Goal: Contribute content: Add original content to the website for others to see

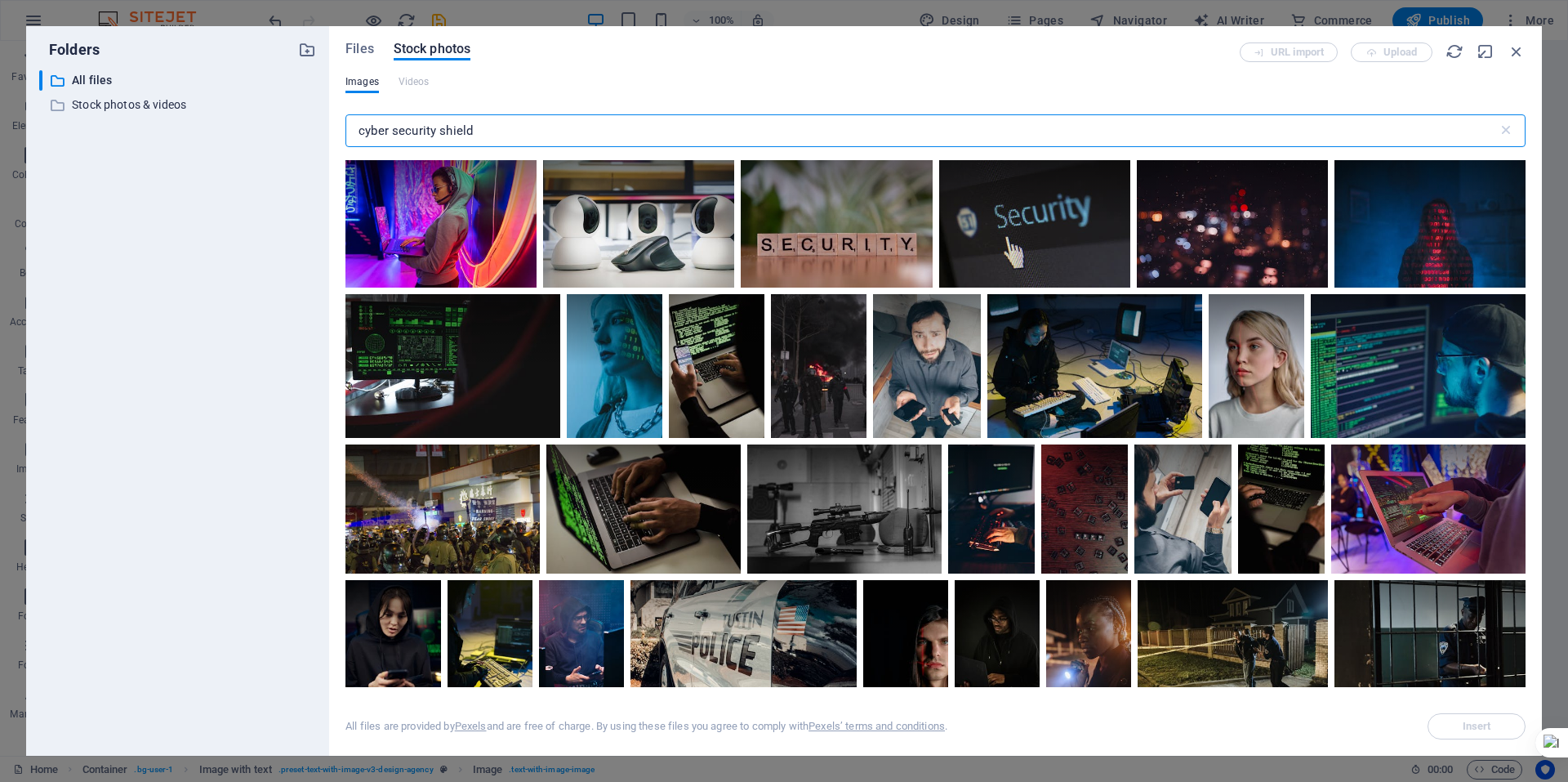
select select "px"
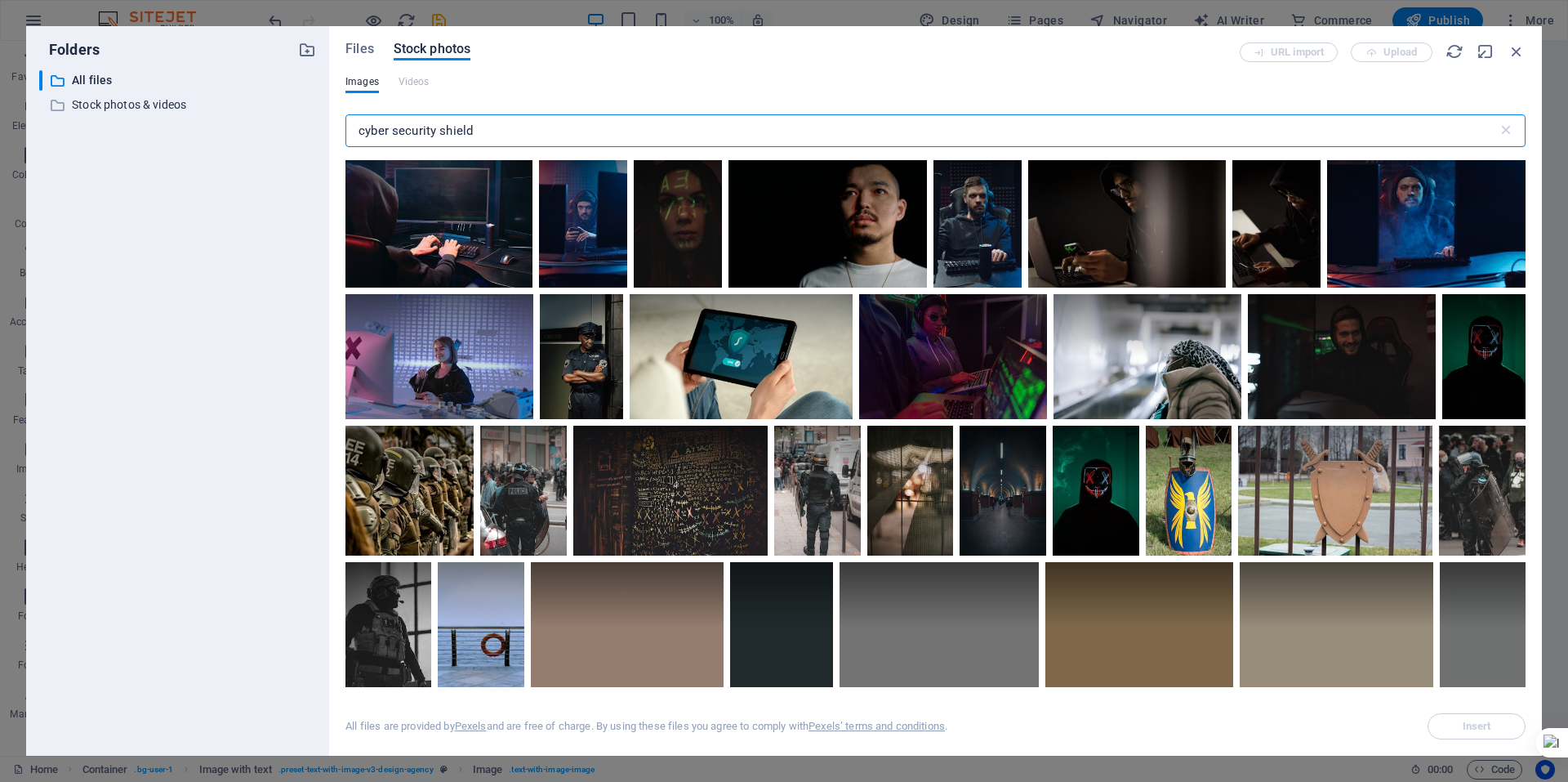
scroll to position [980, 0]
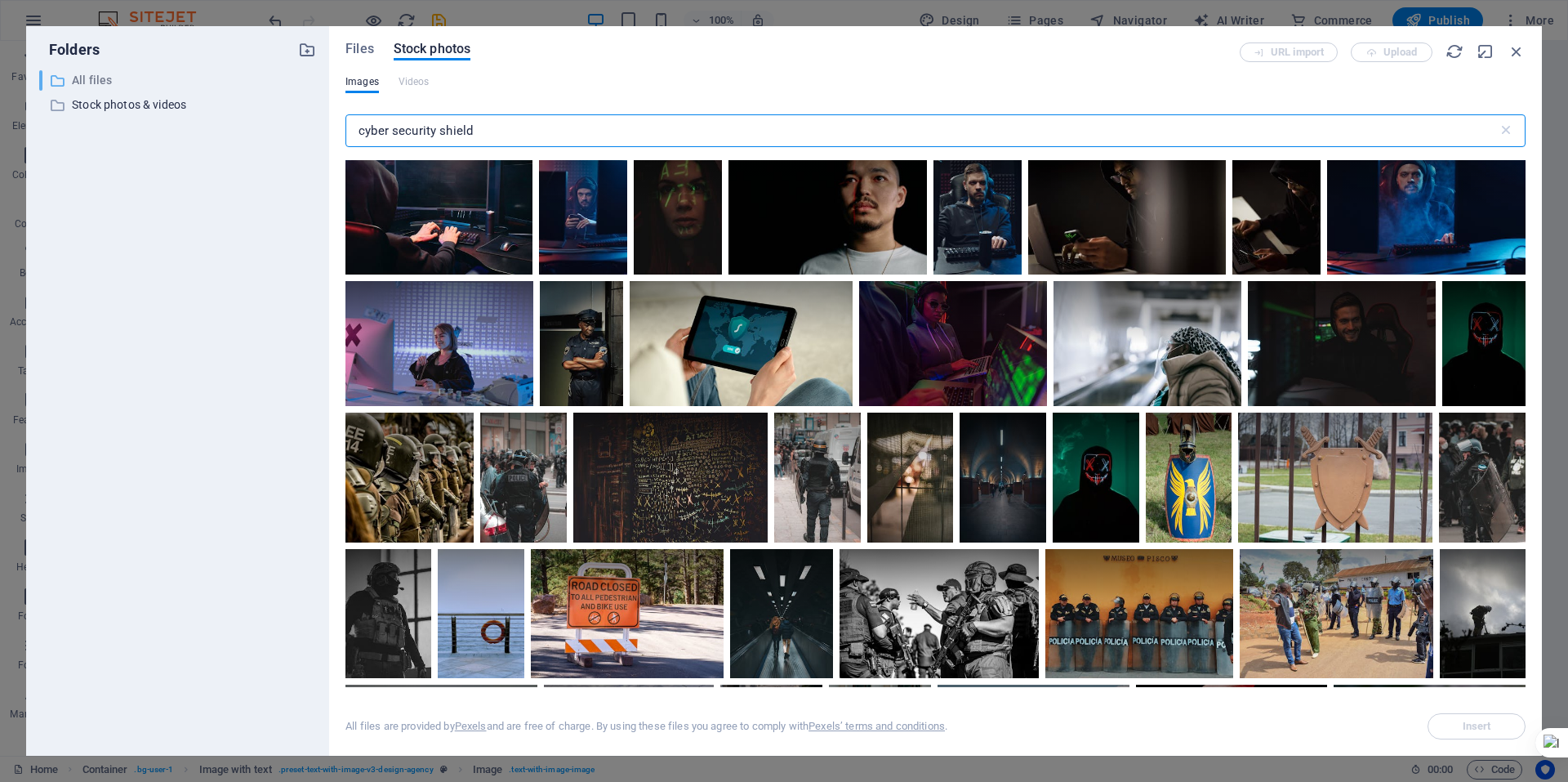
drag, startPoint x: 394, startPoint y: 127, endPoint x: 161, endPoint y: 86, distance: 236.6
click at [182, 86] on div "Folders ​ All files All files ​ Stock photos & videos Stock photos & videos Fil…" at bounding box center [784, 391] width 1516 height 730
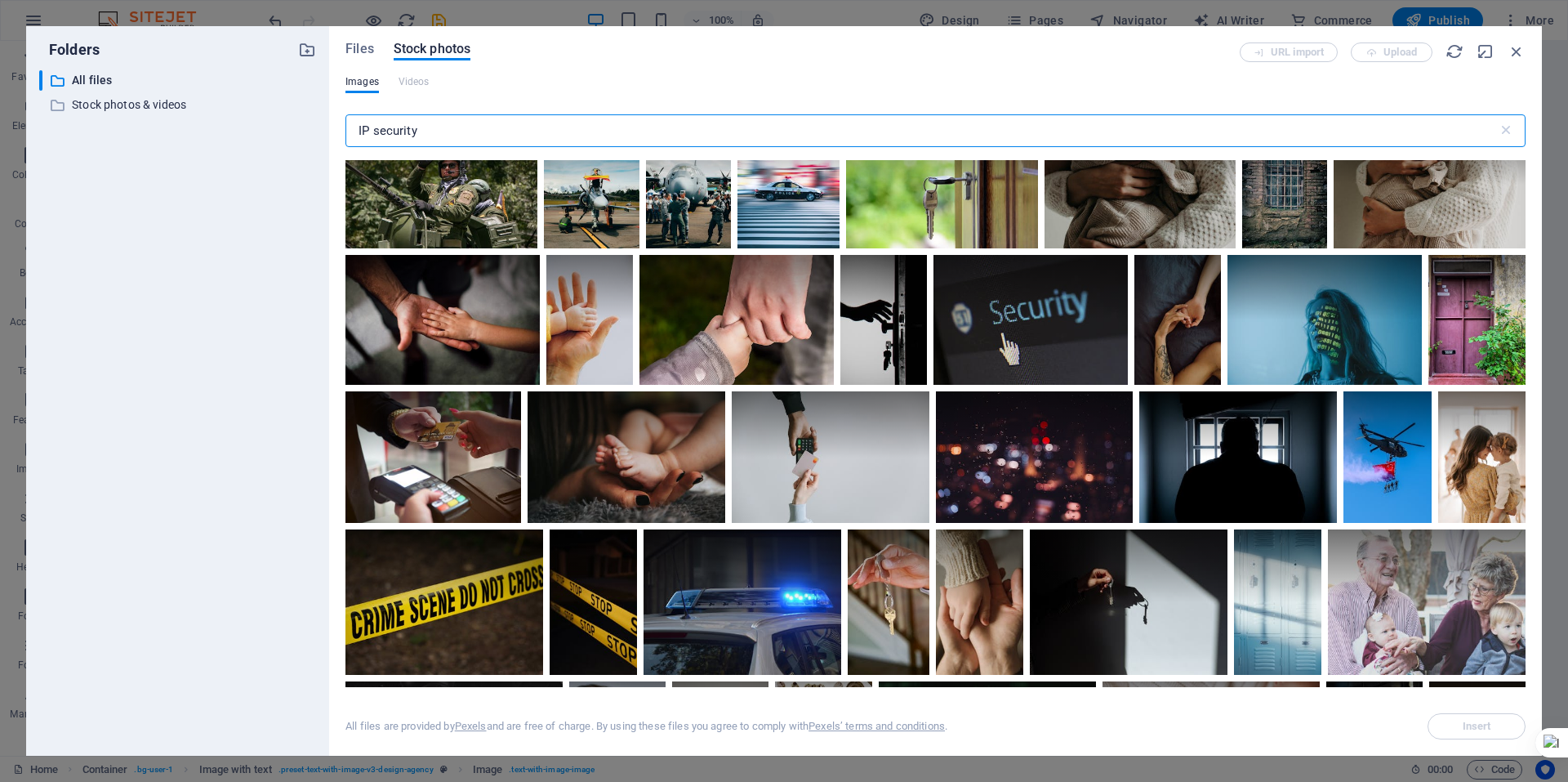
scroll to position [490, 0]
type input "IP security"
click at [1015, 334] on div at bounding box center [1031, 319] width 194 height 130
click at [1466, 724] on span "Insert" at bounding box center [1477, 726] width 29 height 10
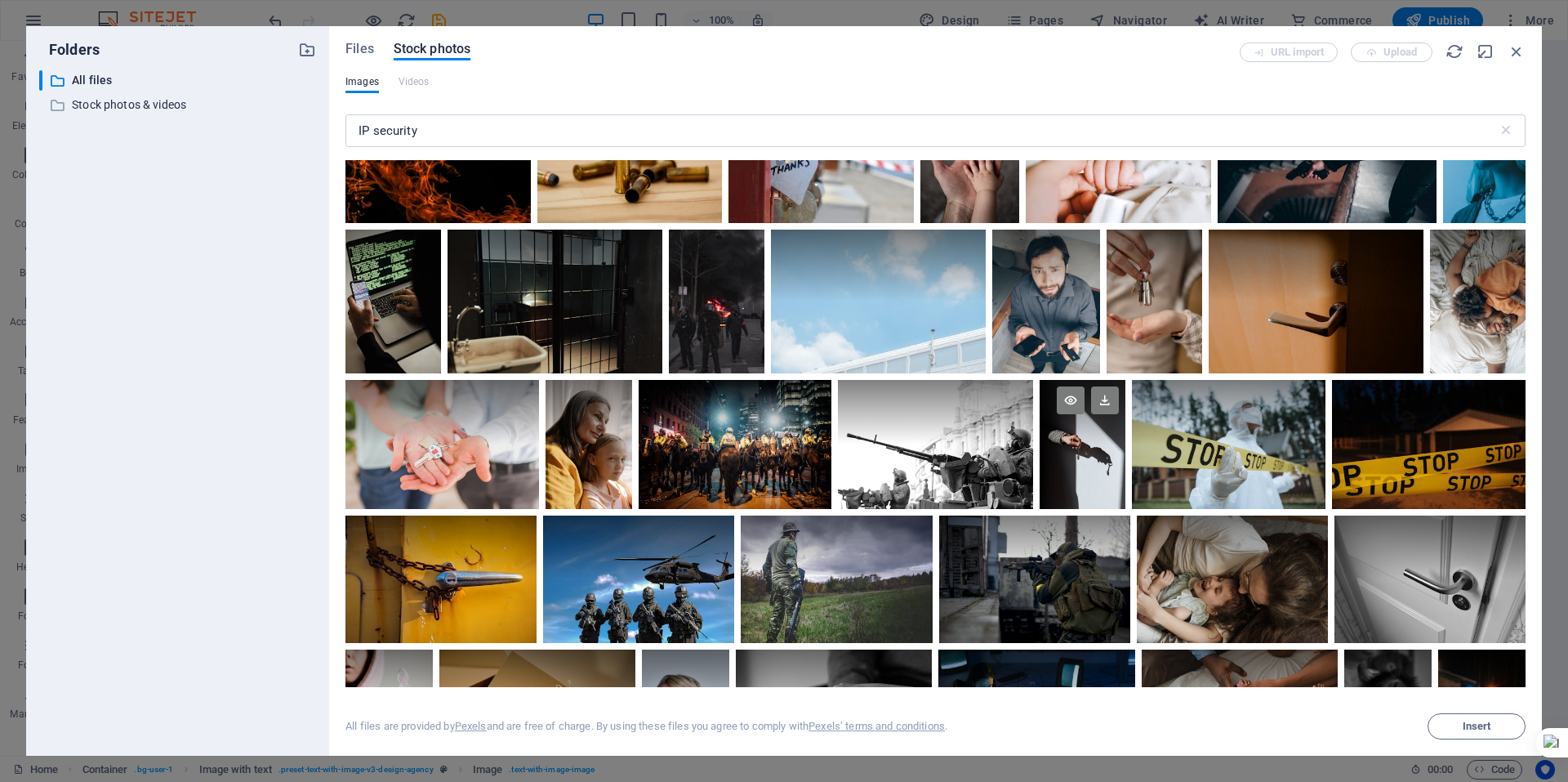
scroll to position [1797, 0]
click at [1470, 728] on span "Insert" at bounding box center [1477, 726] width 29 height 10
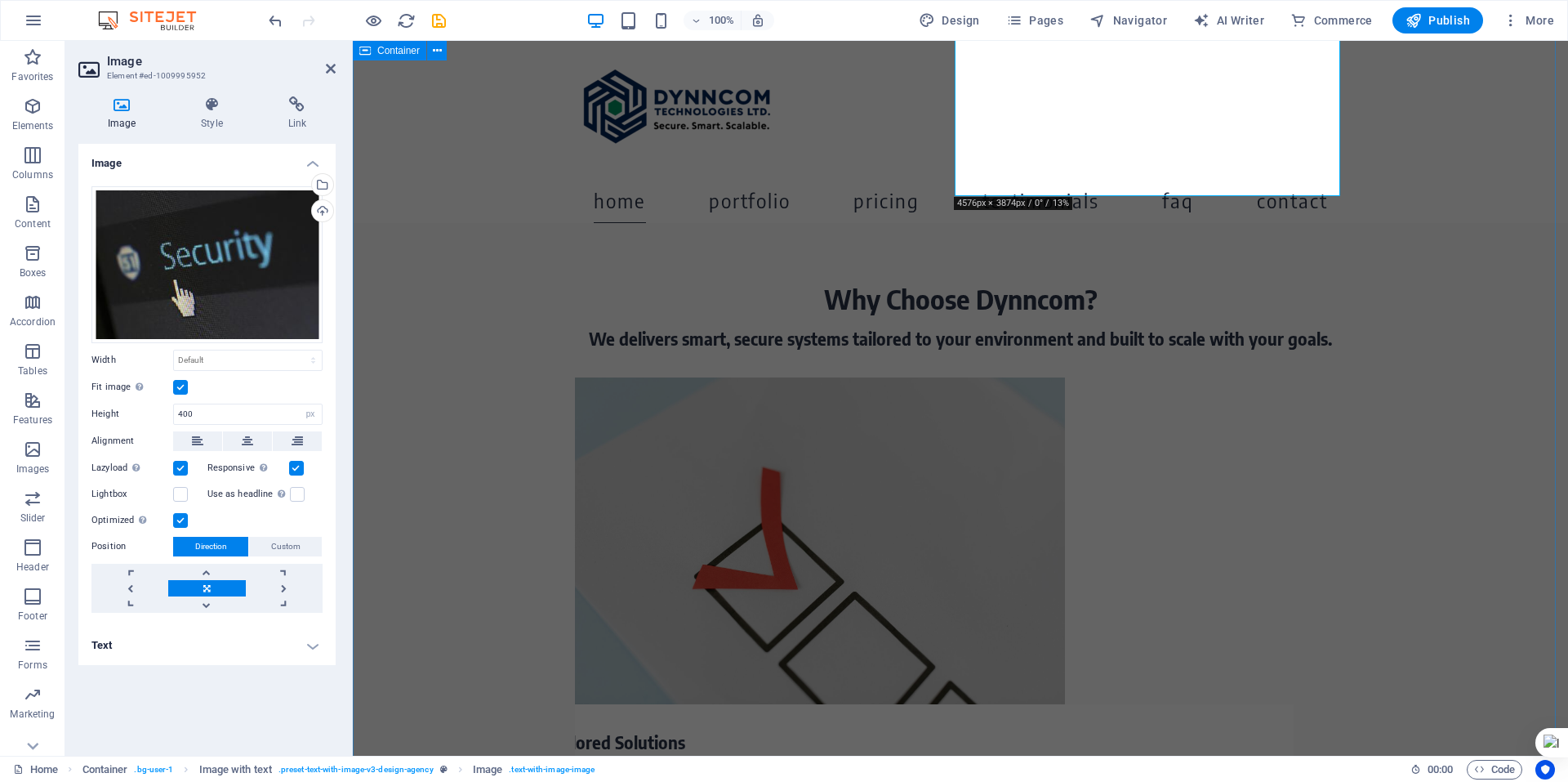
scroll to position [2043, 0]
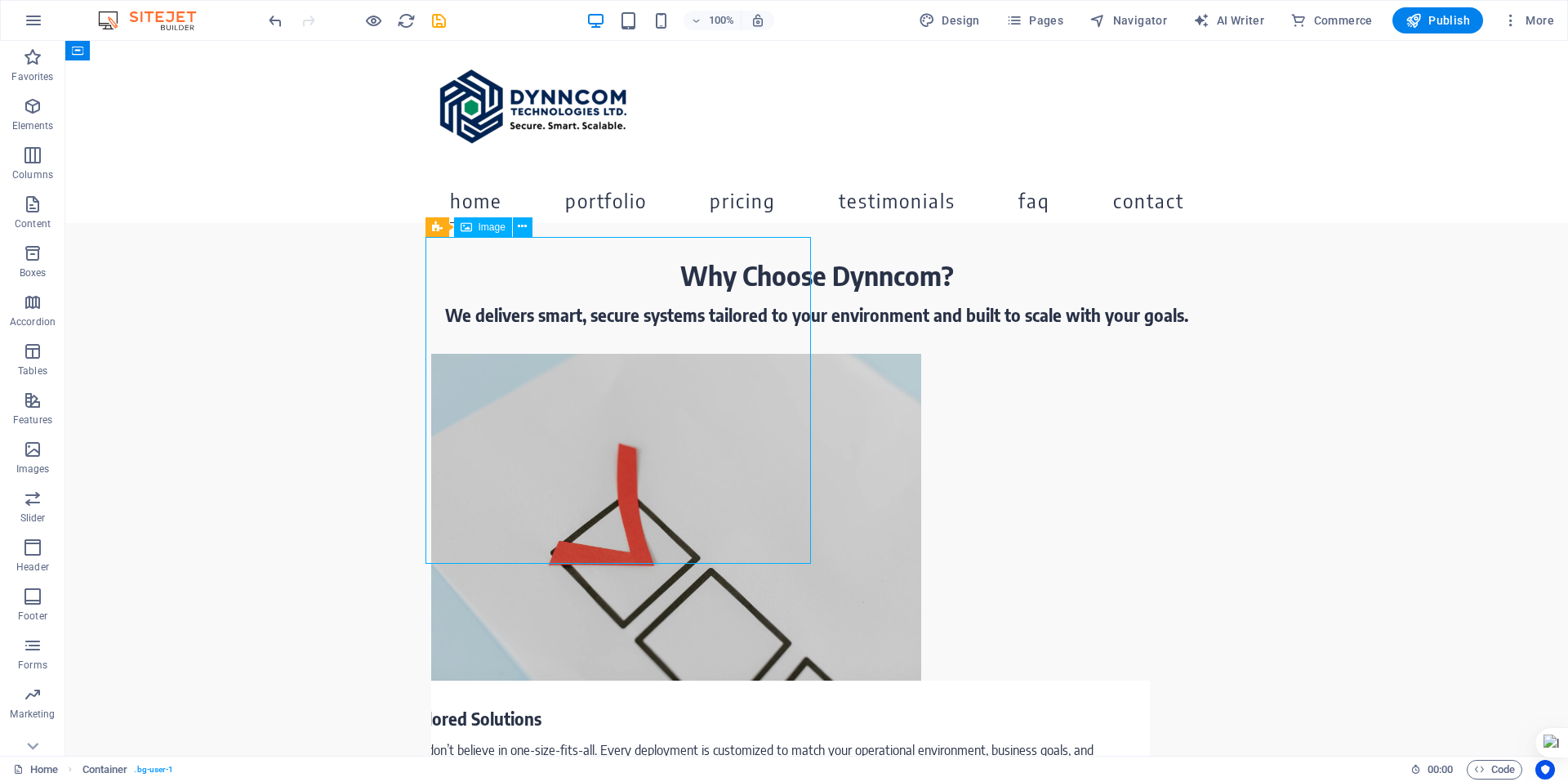
select select "px"
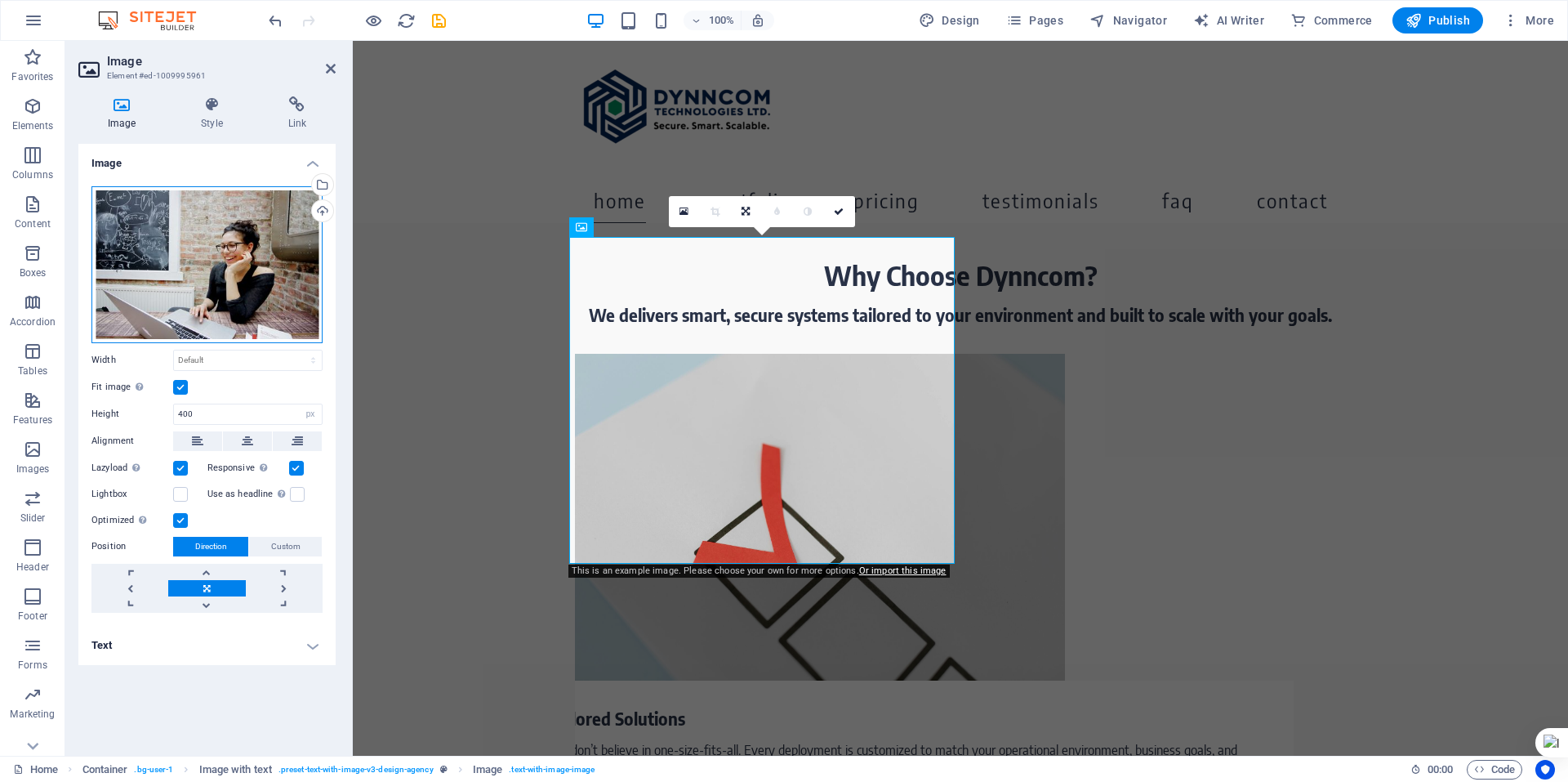
click at [242, 259] on div "Drag files here, click to choose files or select files from Files or our free s…" at bounding box center [207, 264] width 232 height 157
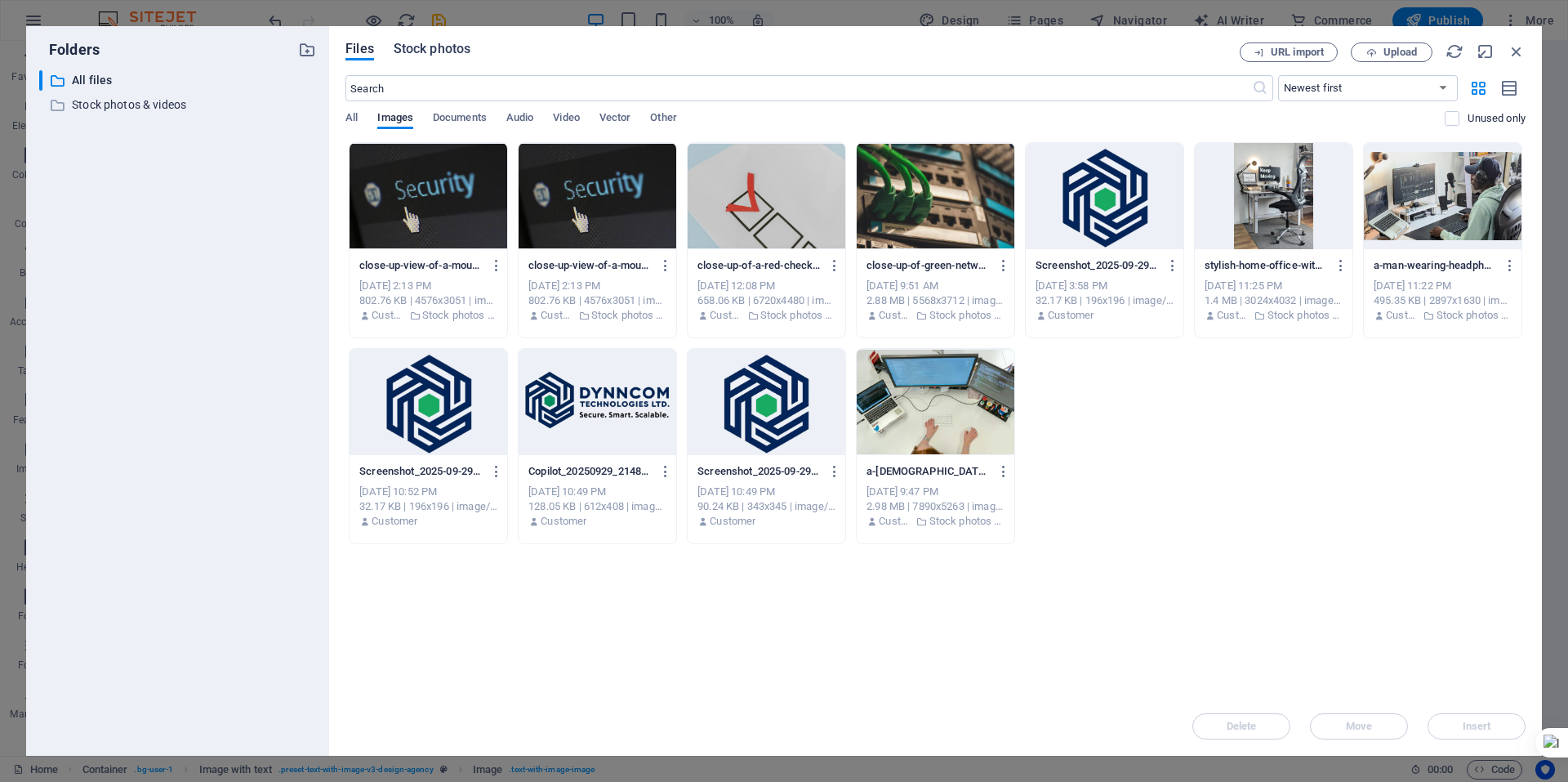
click at [430, 49] on span "Stock photos" at bounding box center [432, 48] width 77 height 19
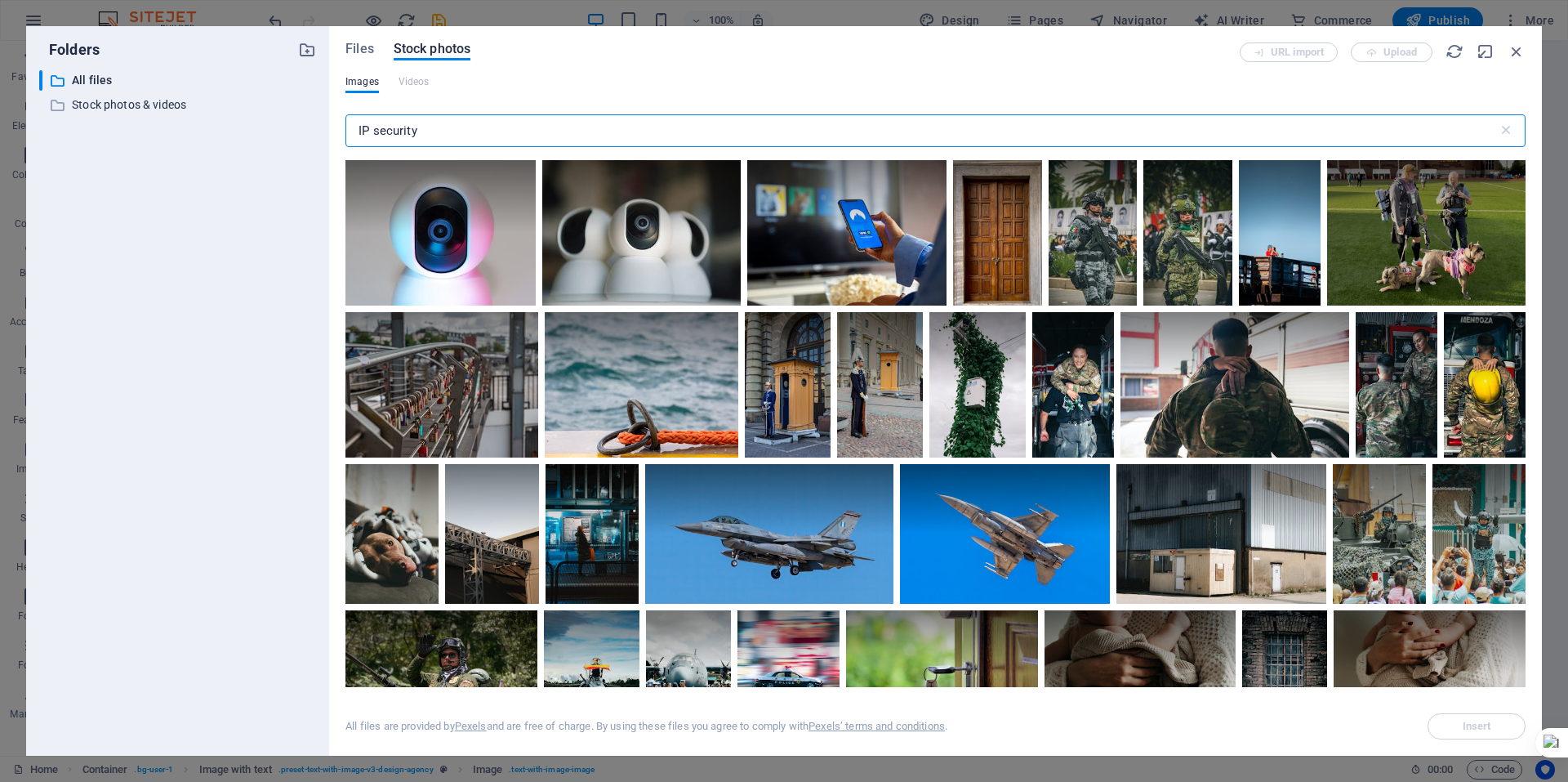
click at [41, 45] on div "Folders ​ All files All files ​ Stock photos & videos Stock photos & videos Fil…" at bounding box center [784, 391] width 1516 height 730
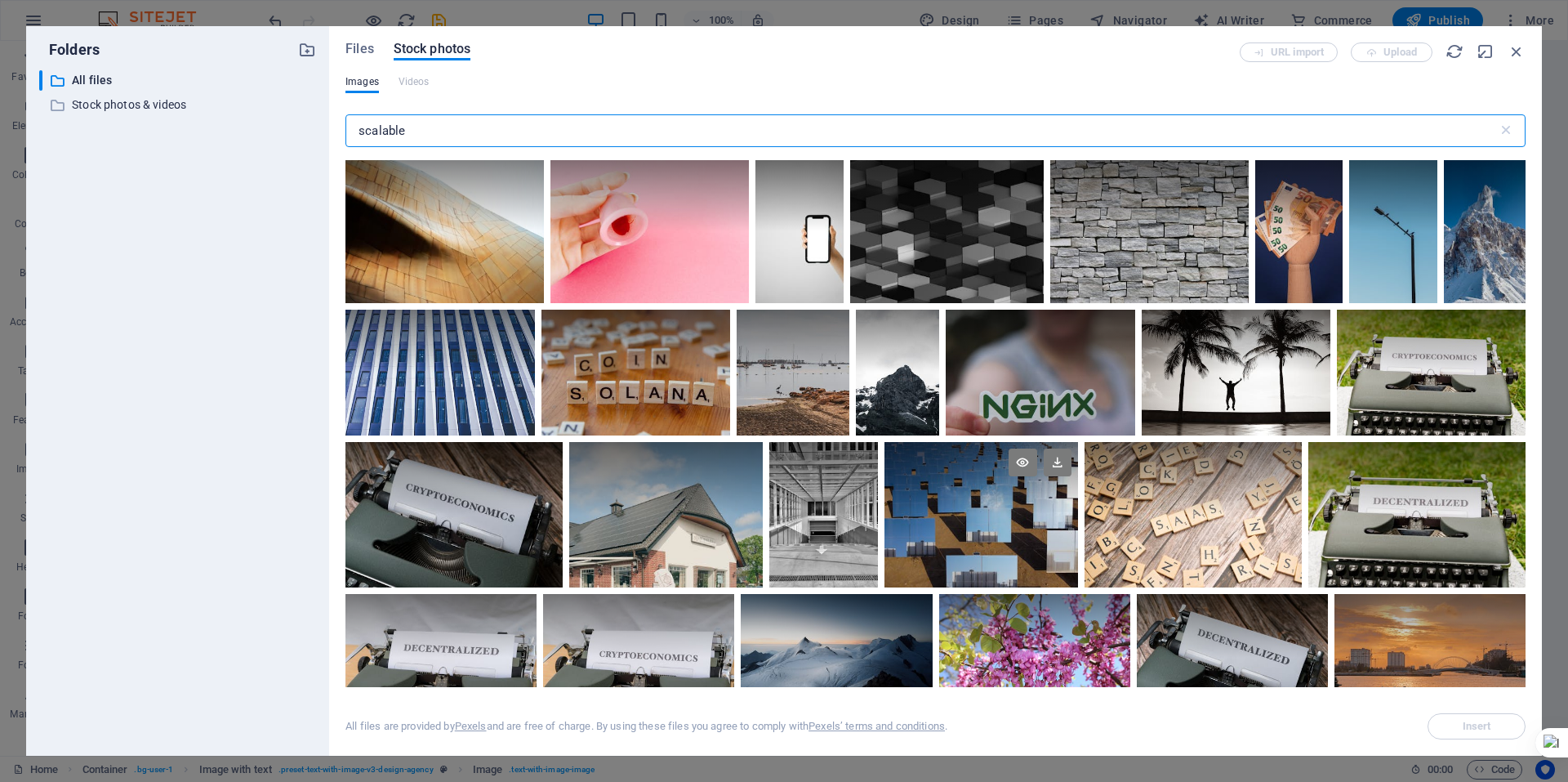
scroll to position [0, 0]
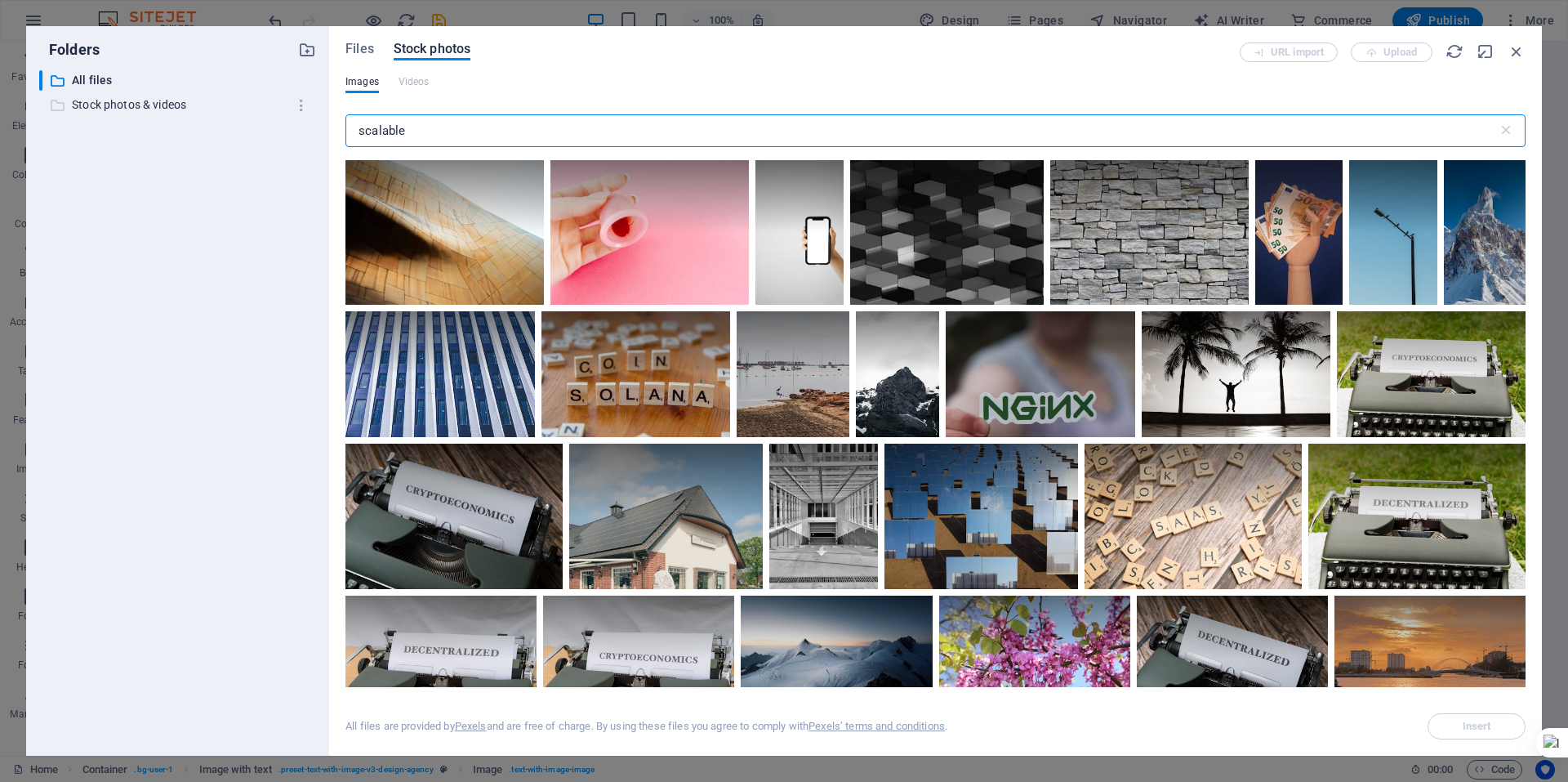
drag, startPoint x: 488, startPoint y: 125, endPoint x: 242, endPoint y: 98, distance: 247.5
click at [259, 97] on div "Folders ​ All files All files ​ Stock photos & videos Stock photos & videos Fil…" at bounding box center [784, 391] width 1516 height 730
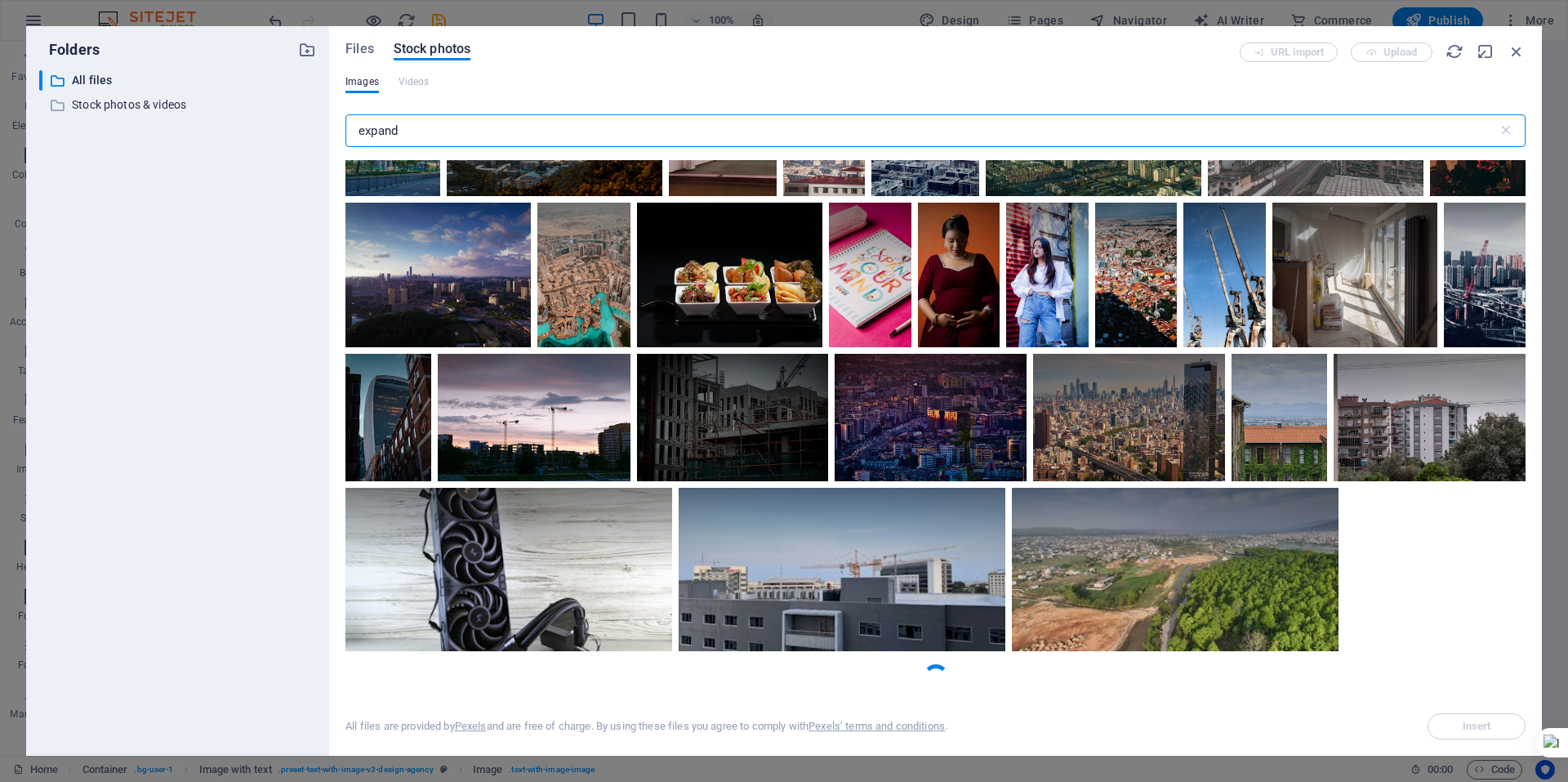
scroll to position [1092, 0]
drag, startPoint x: 315, startPoint y: 115, endPoint x: 149, endPoint y: 91, distance: 167.7
click at [164, 96] on div "Folders ​ All files All files ​ Stock photos & videos Stock photos & videos Fil…" at bounding box center [784, 391] width 1516 height 730
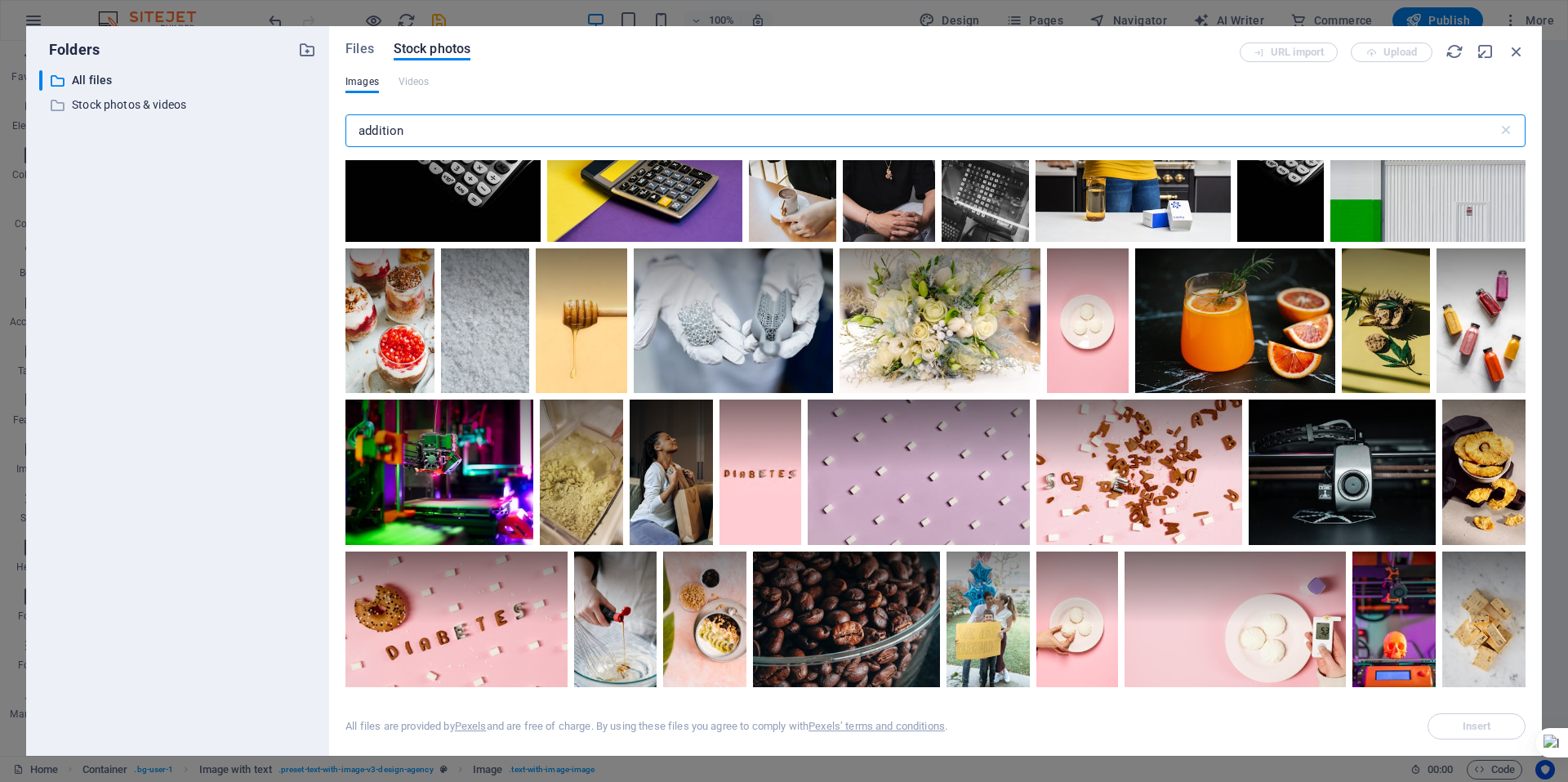
scroll to position [0, 0]
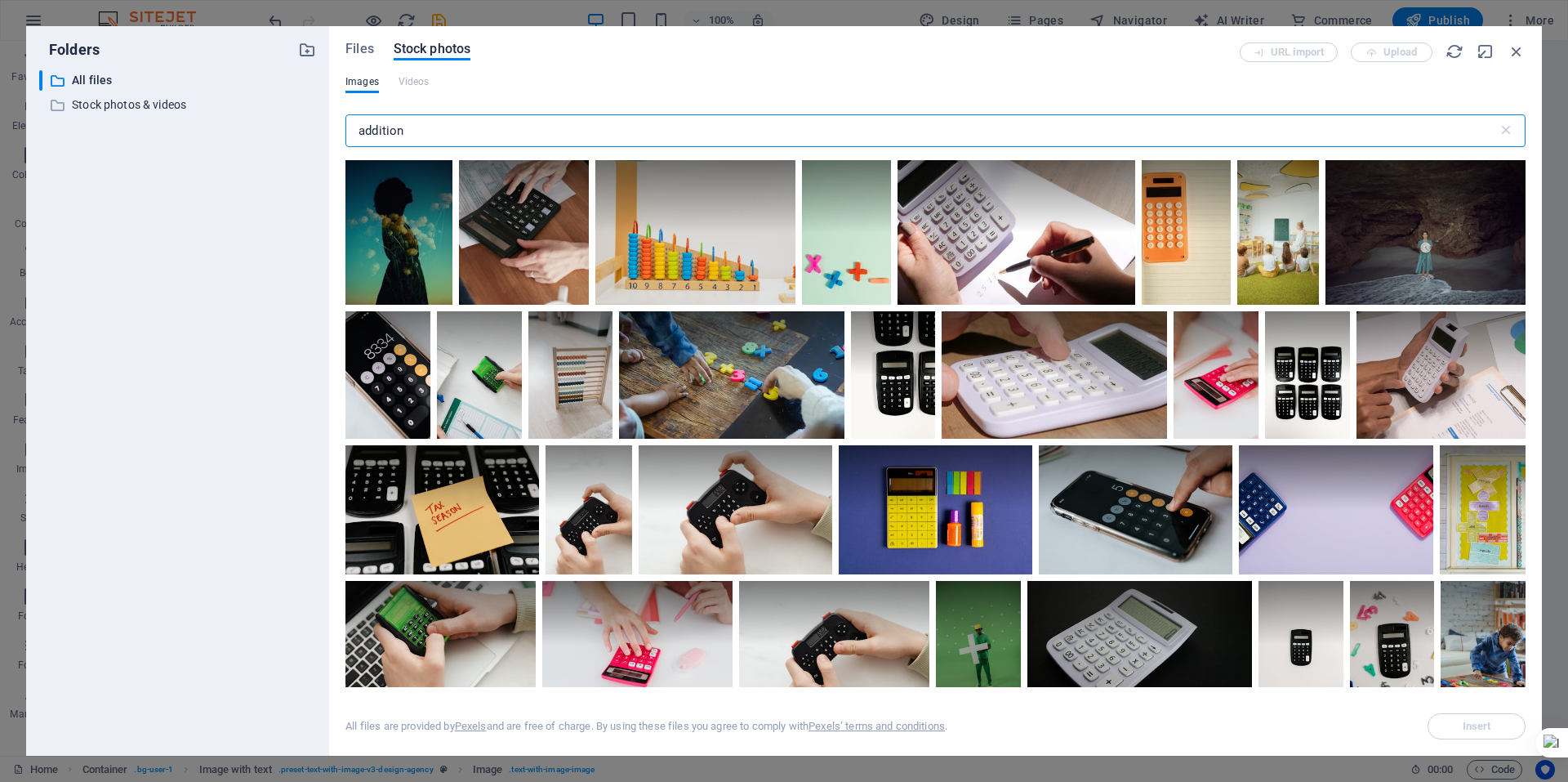
drag, startPoint x: 522, startPoint y: 127, endPoint x: 207, endPoint y: 94, distance: 316.7
click at [207, 94] on div "Folders ​ All files All files ​ Stock photos & videos Stock photos & videos Fil…" at bounding box center [784, 391] width 1516 height 730
click at [207, 94] on div "​ All files All files ​ Stock photos & videos Stock photos & videos" at bounding box center [177, 407] width 277 height 673
drag, startPoint x: 484, startPoint y: 126, endPoint x: 281, endPoint y: 120, distance: 203.1
click at [281, 120] on div "Folders ​ All files All files ​ Stock photos & videos Stock photos & videos Fil…" at bounding box center [784, 391] width 1516 height 730
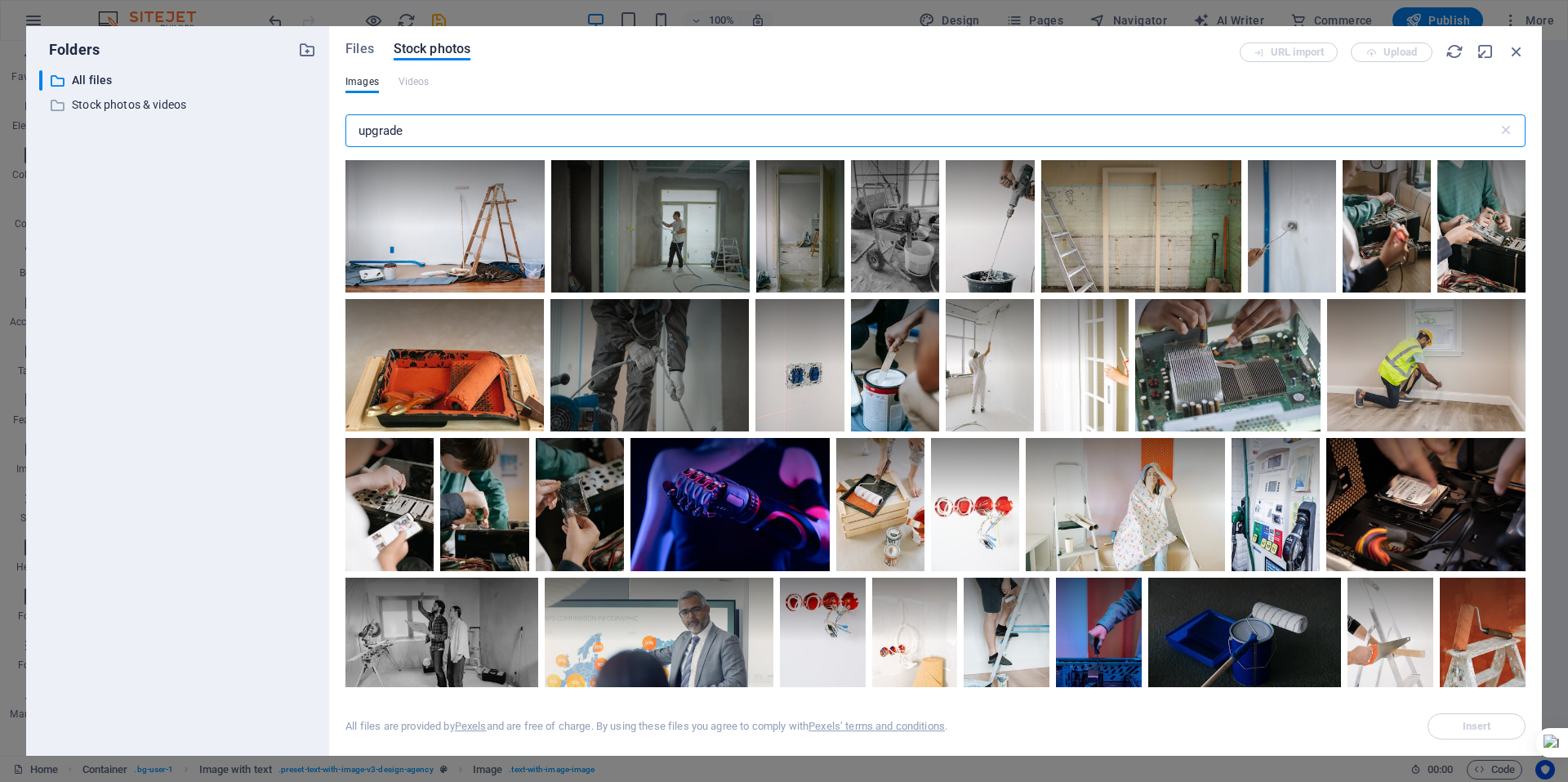
drag, startPoint x: 460, startPoint y: 131, endPoint x: 253, endPoint y: 147, distance: 207.6
click at [253, 147] on div "Folders ​ All files All files ​ Stock photos & videos Stock photos & videos Fil…" at bounding box center [784, 391] width 1516 height 730
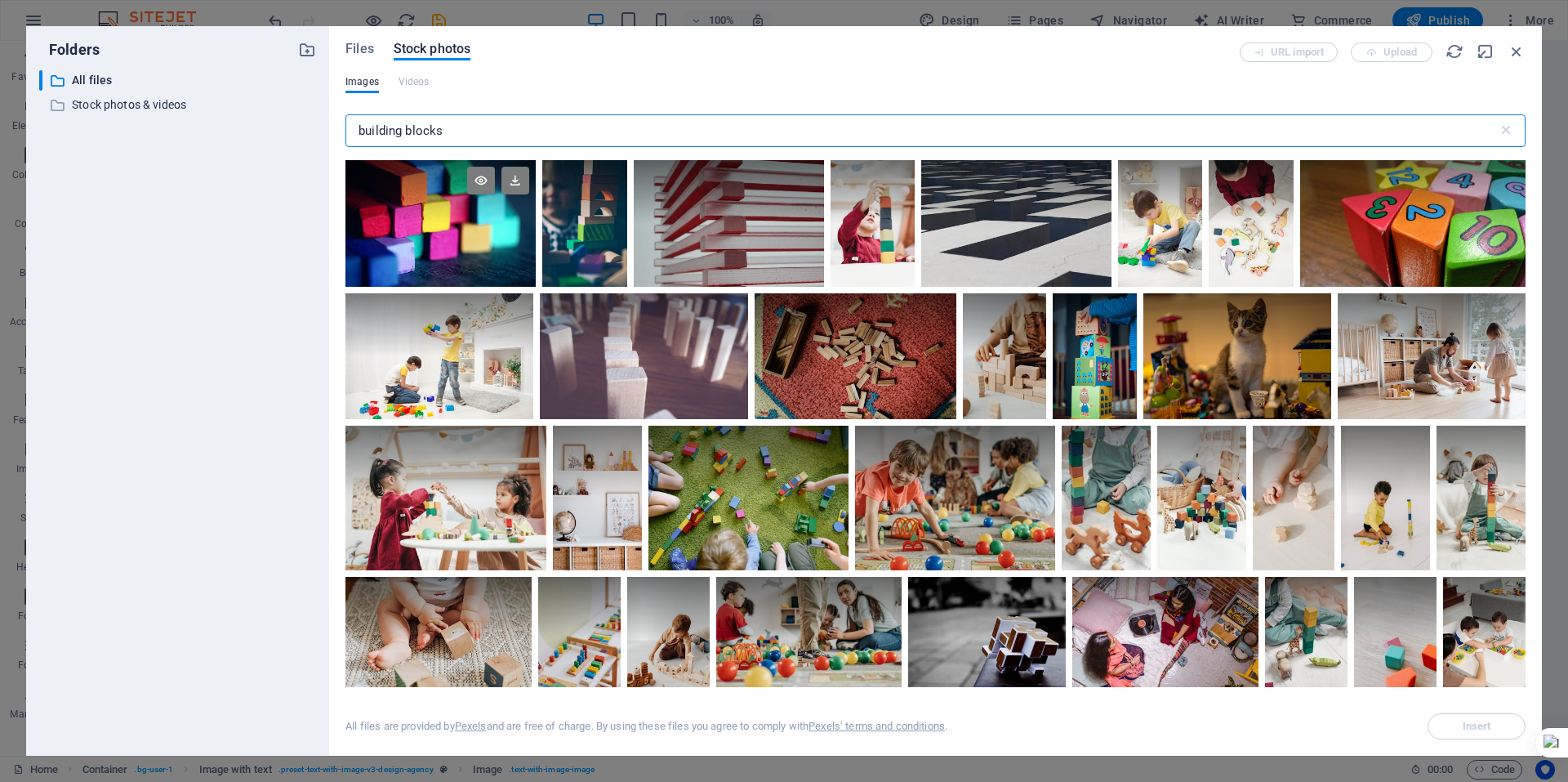
type input "building blocks"
click at [412, 212] on div at bounding box center [441, 192] width 191 height 64
click at [1467, 725] on span "Insert" at bounding box center [1477, 726] width 29 height 10
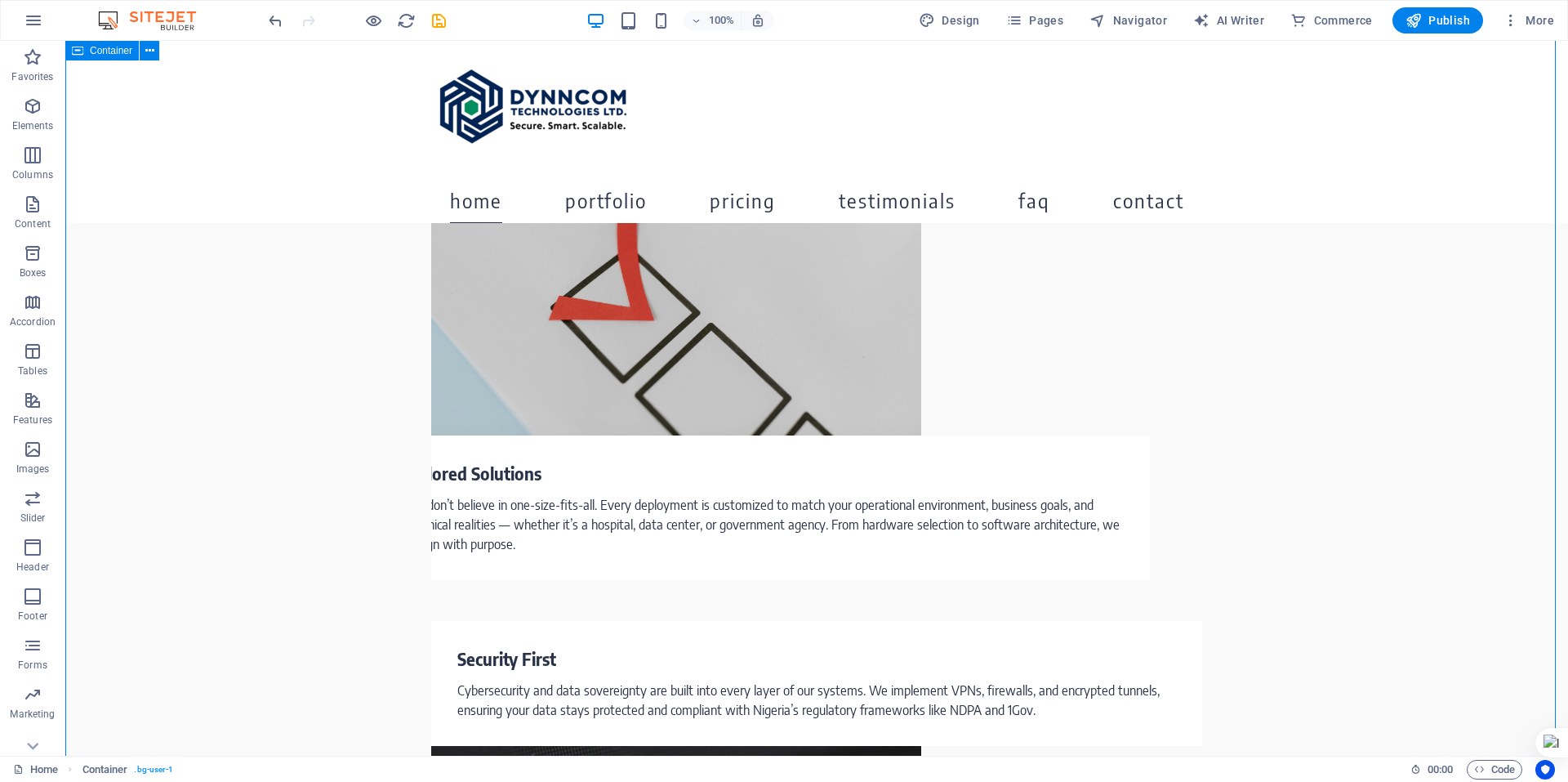
scroll to position [2370, 0]
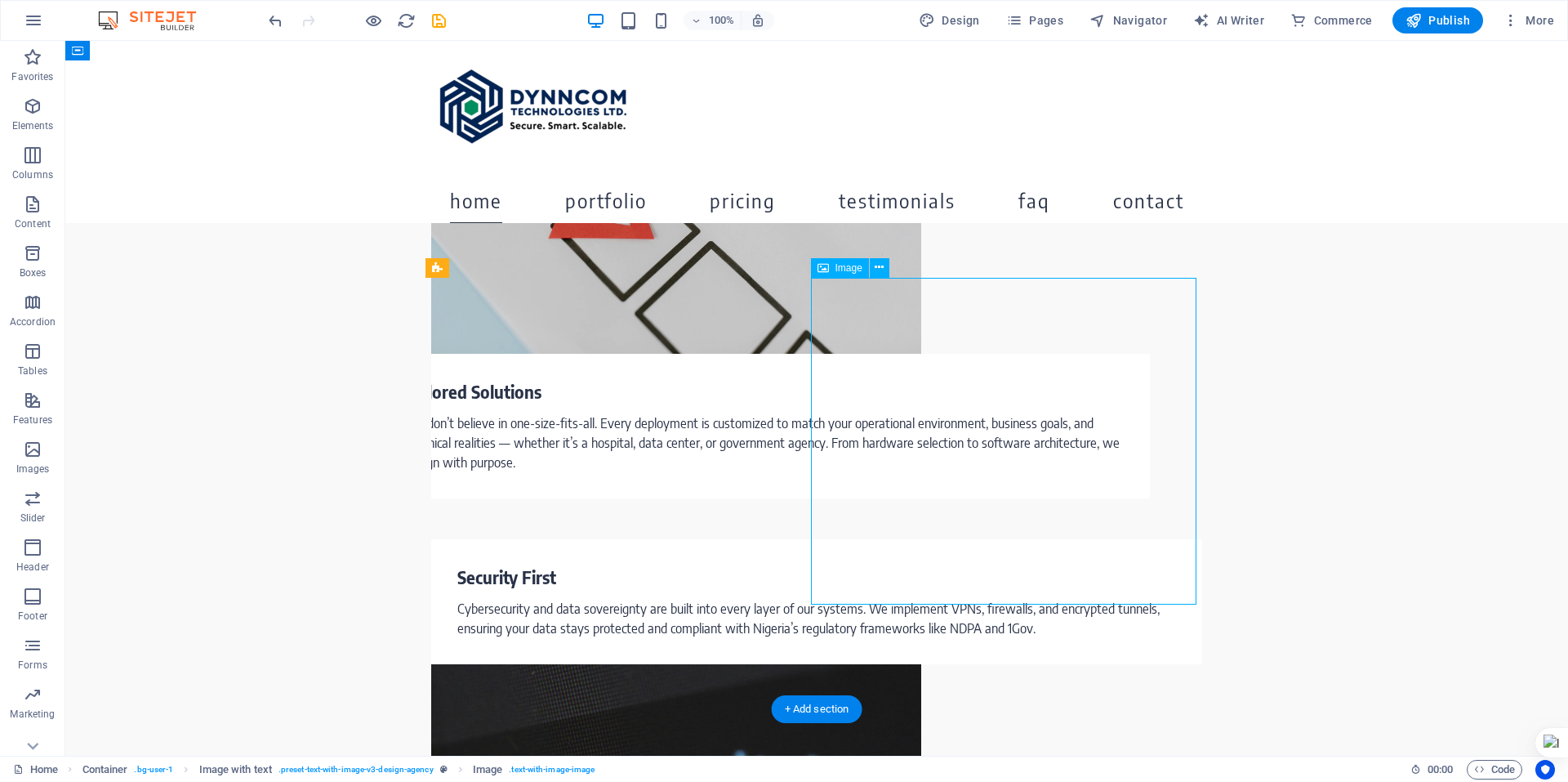
select select "px"
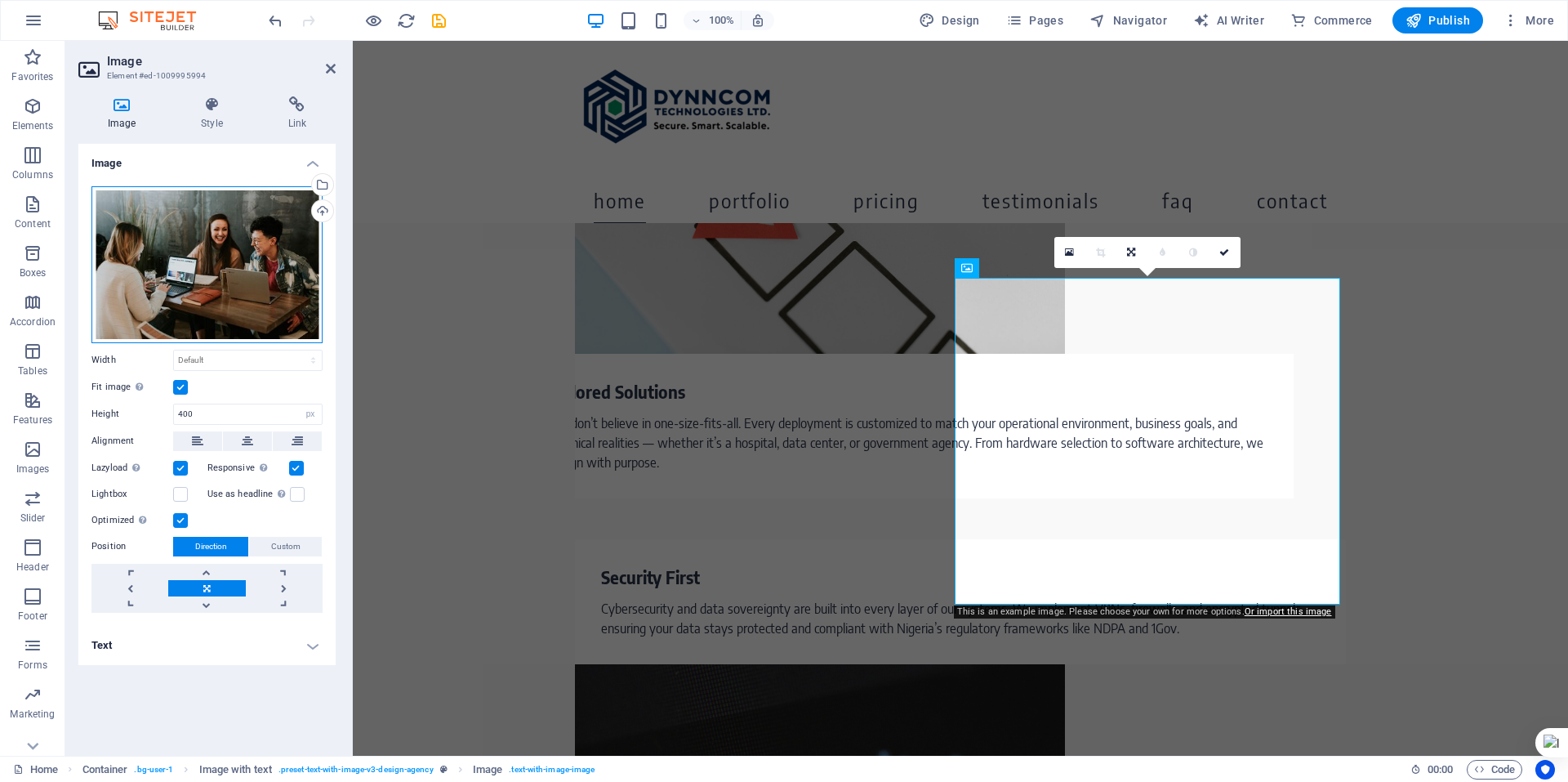
click at [161, 283] on div "Drag files here, click to choose files or select files from Files or our free s…" at bounding box center [207, 264] width 232 height 157
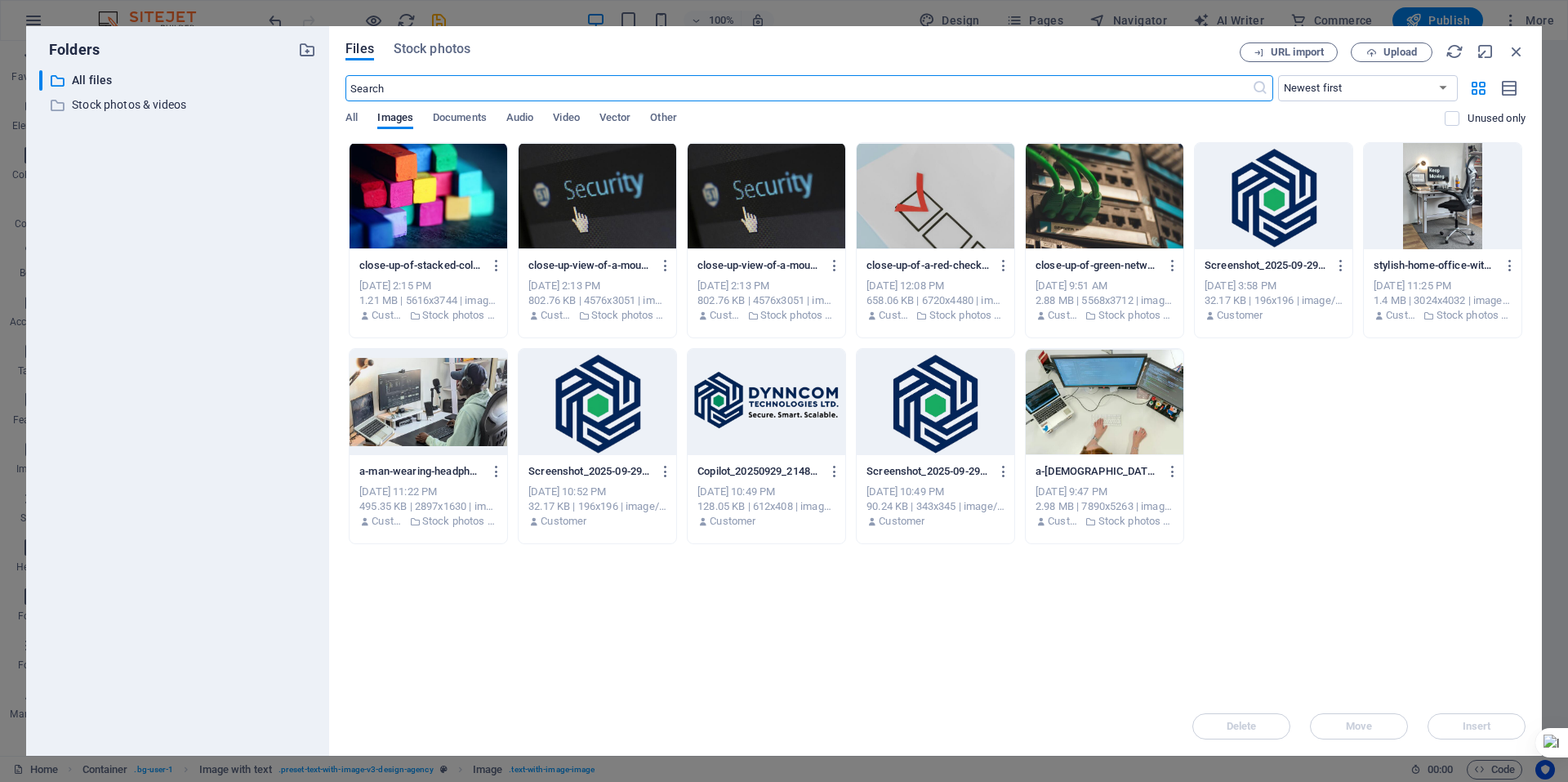
drag, startPoint x: 528, startPoint y: 81, endPoint x: 107, endPoint y: 61, distance: 421.5
click at [156, 73] on div "Folders ​ All files All files ​ Stock photos & videos Stock photos & videos Fil…" at bounding box center [784, 391] width 1516 height 730
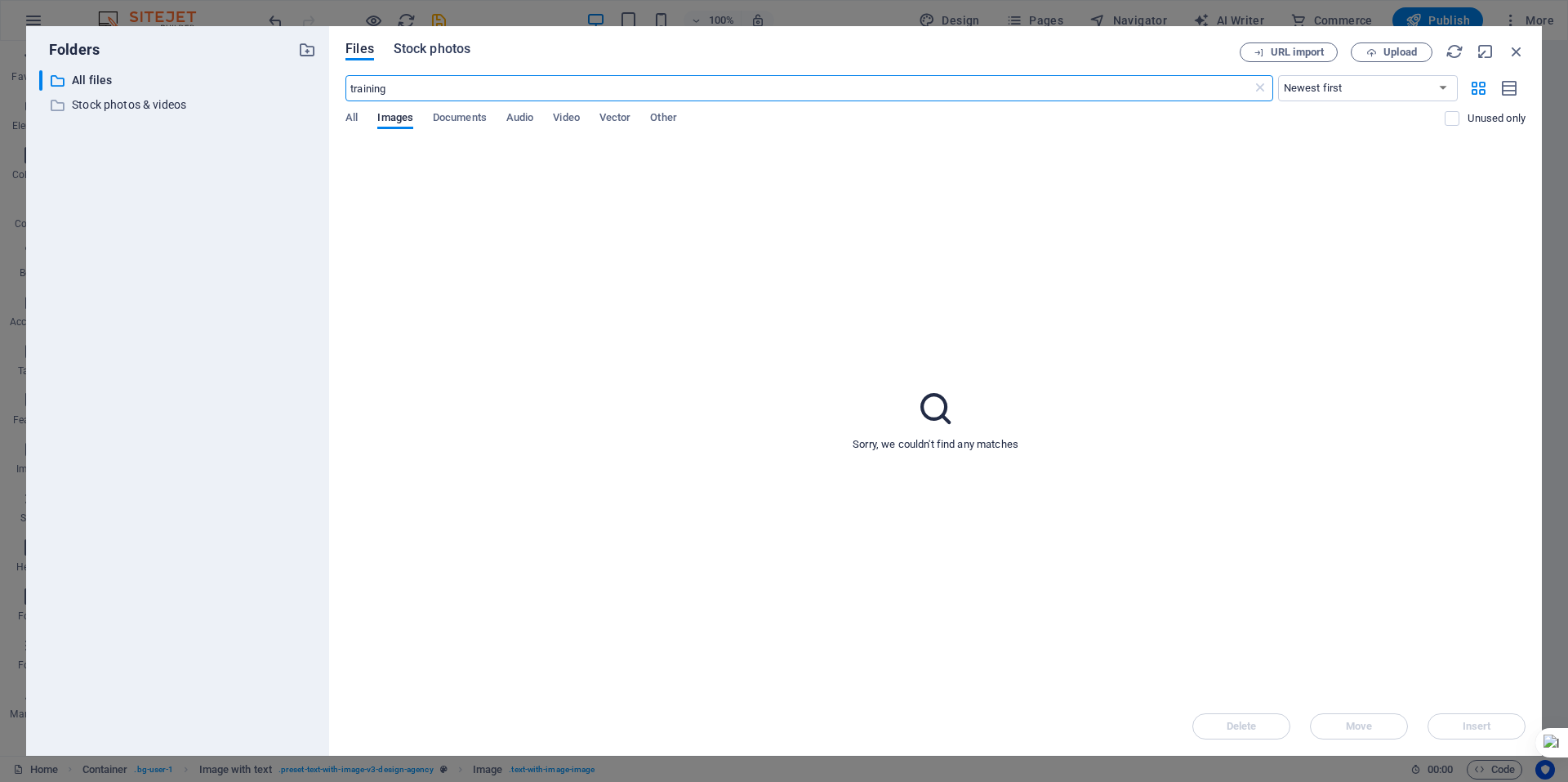
type input "training"
click at [427, 45] on span "Stock photos" at bounding box center [432, 48] width 77 height 19
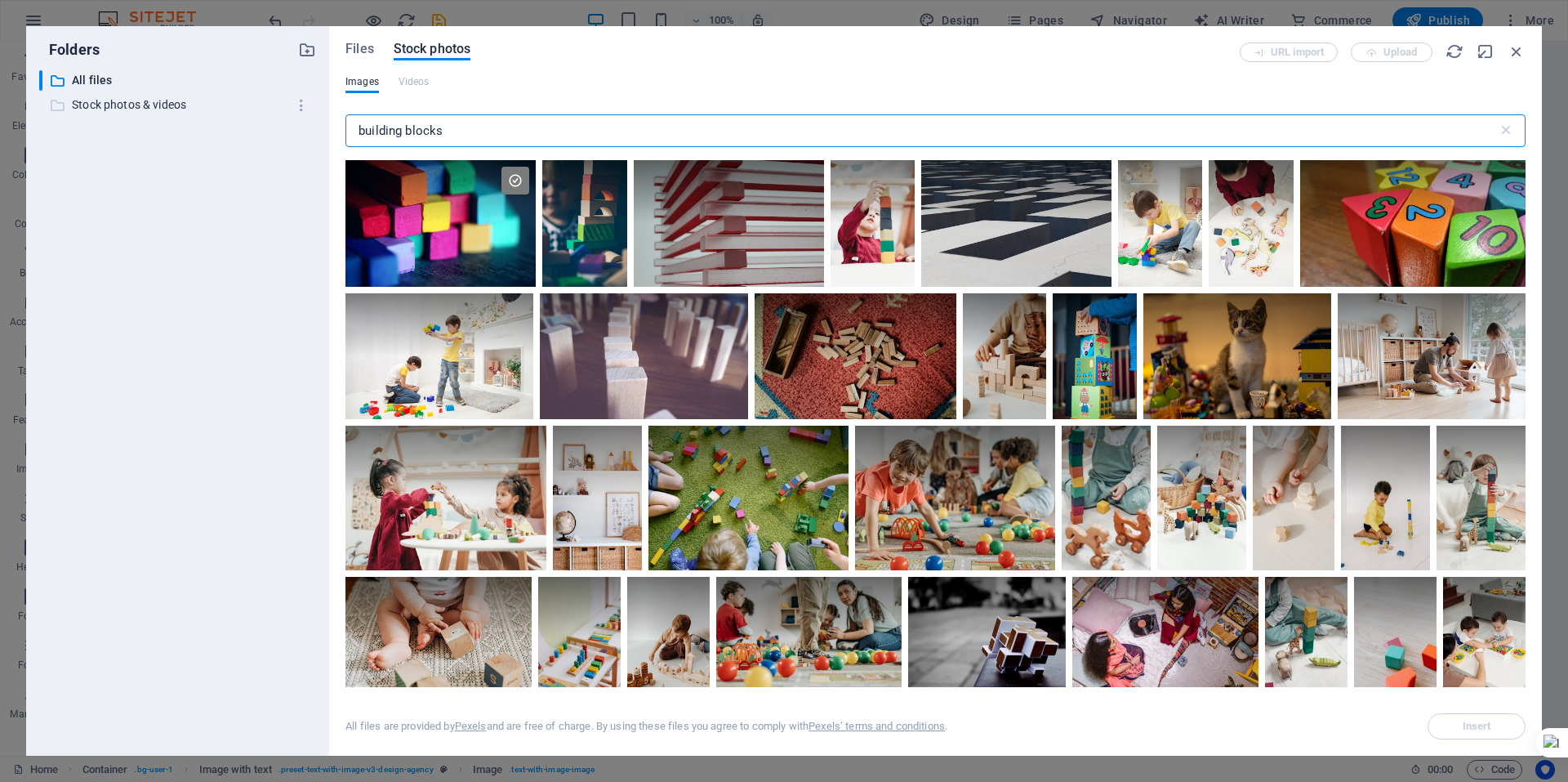
click at [187, 105] on div "Folders ​ All files All files ​ Stock photos & videos Stock photos & videos Fil…" at bounding box center [784, 391] width 1516 height 730
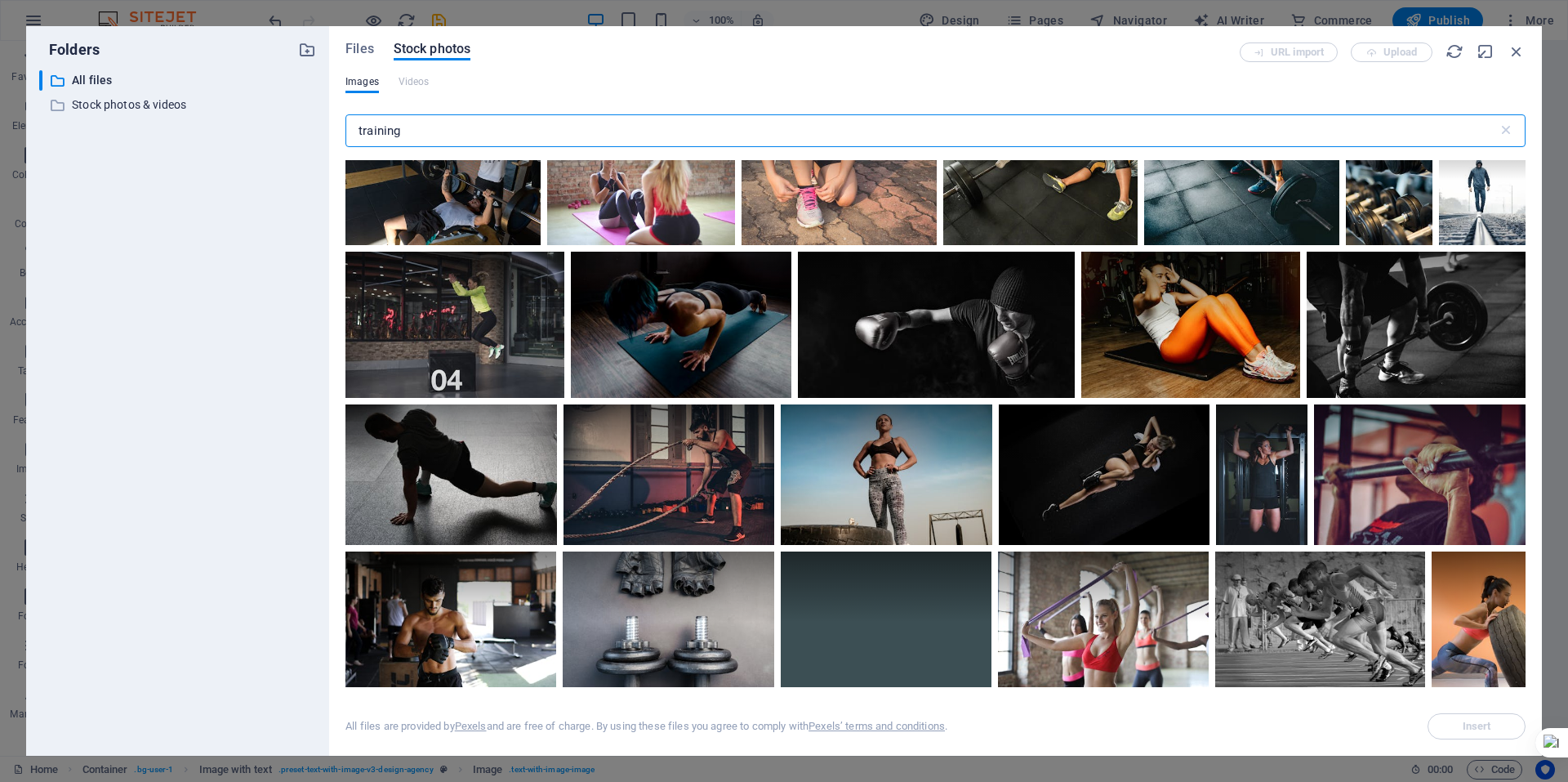
scroll to position [1079, 0]
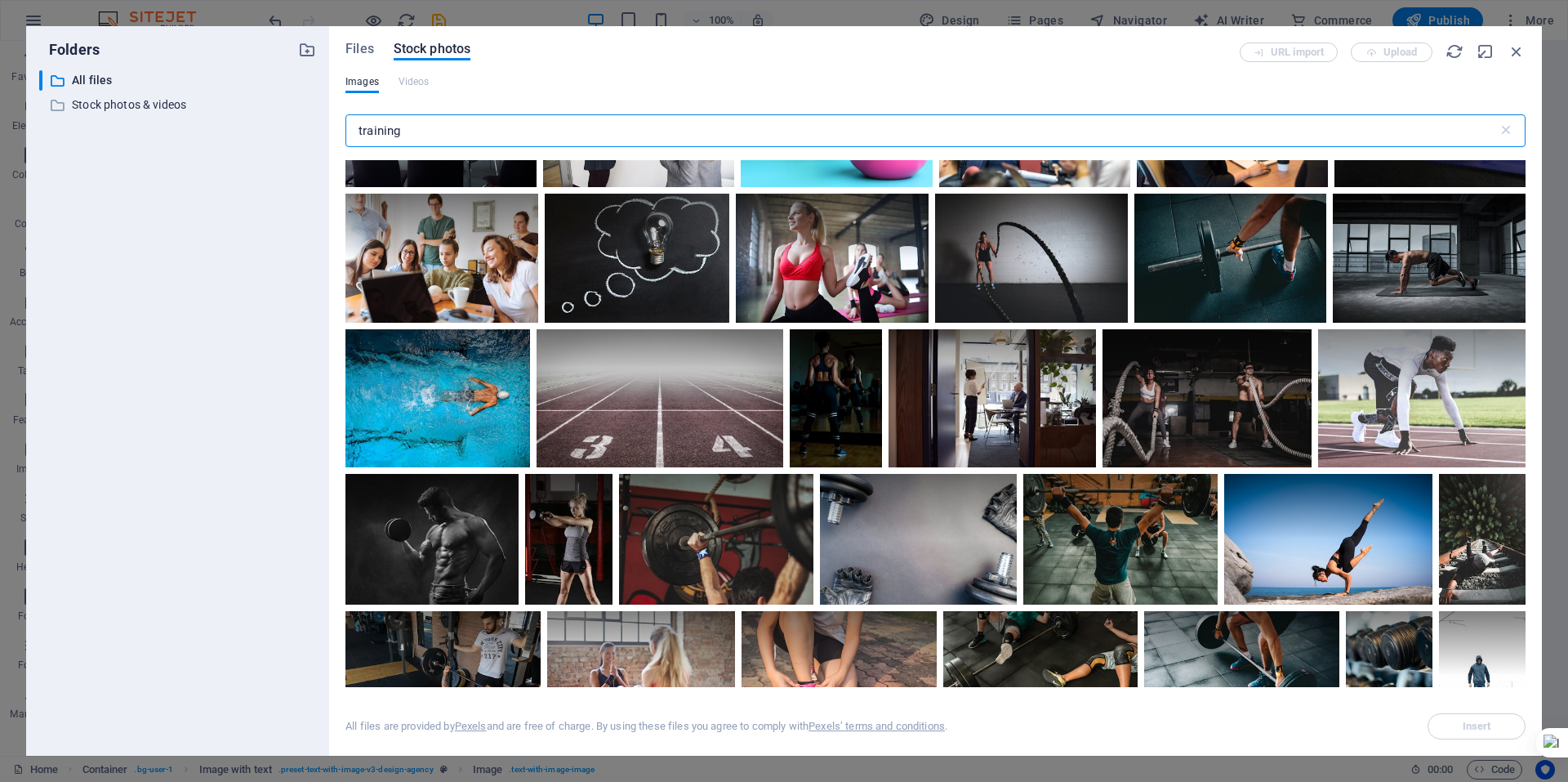
click at [361, 131] on input "training" at bounding box center [922, 130] width 1152 height 32
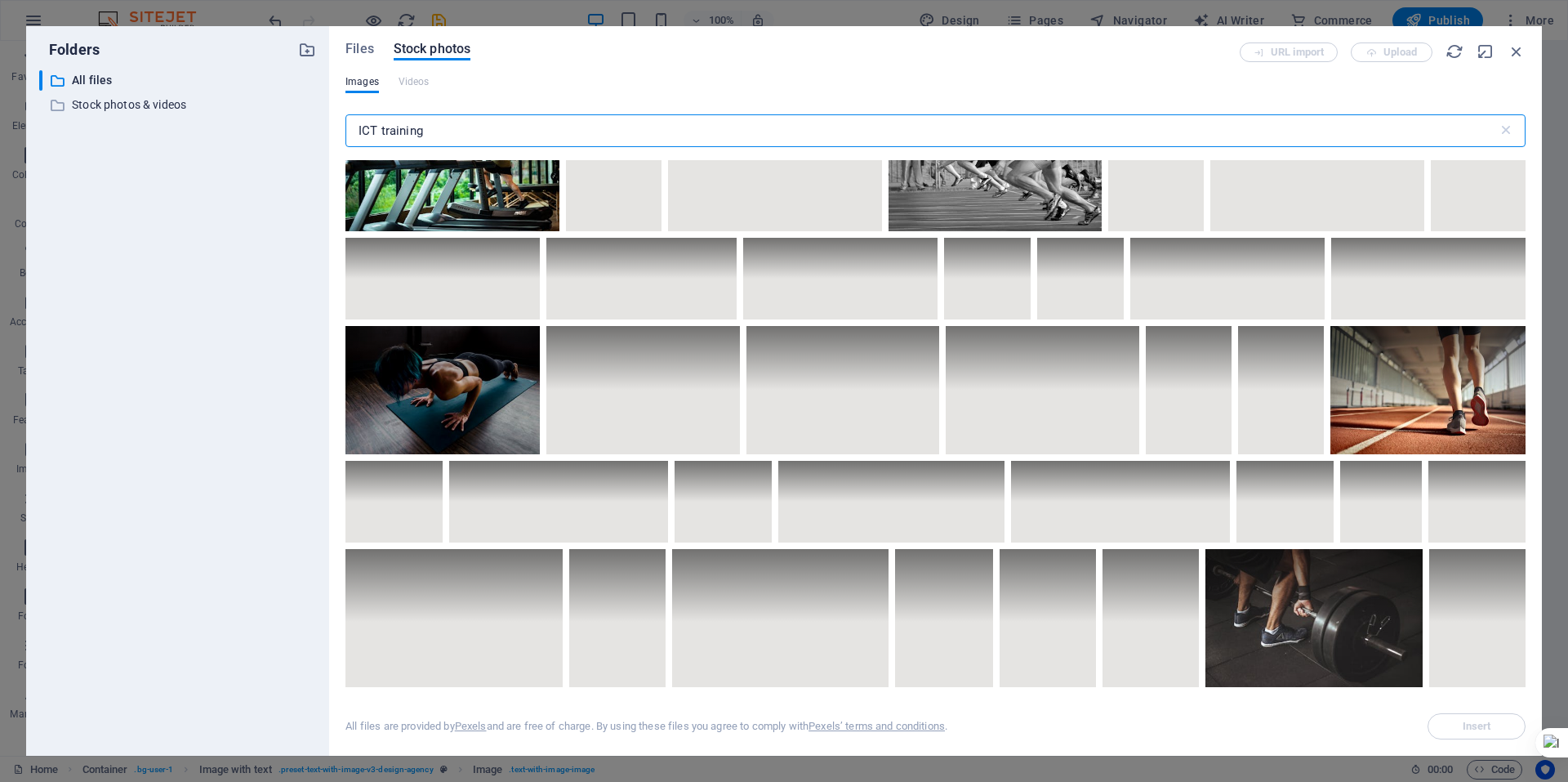
scroll to position [2180, 0]
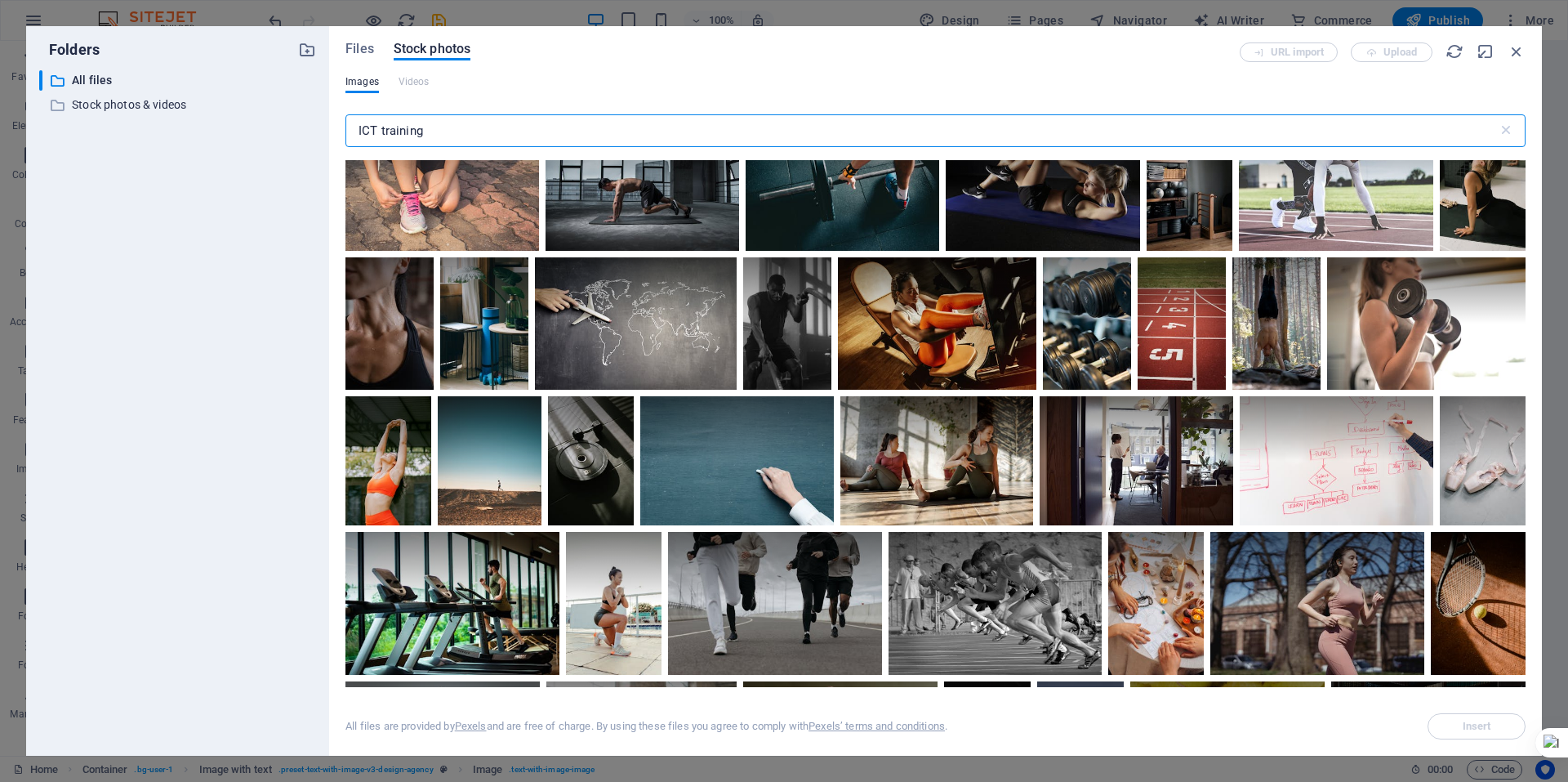
drag, startPoint x: 433, startPoint y: 135, endPoint x: 173, endPoint y: 93, distance: 263.4
click at [184, 100] on div "Folders ​ All files All files ​ Stock photos & videos Stock photos & videos Fil…" at bounding box center [784, 391] width 1516 height 730
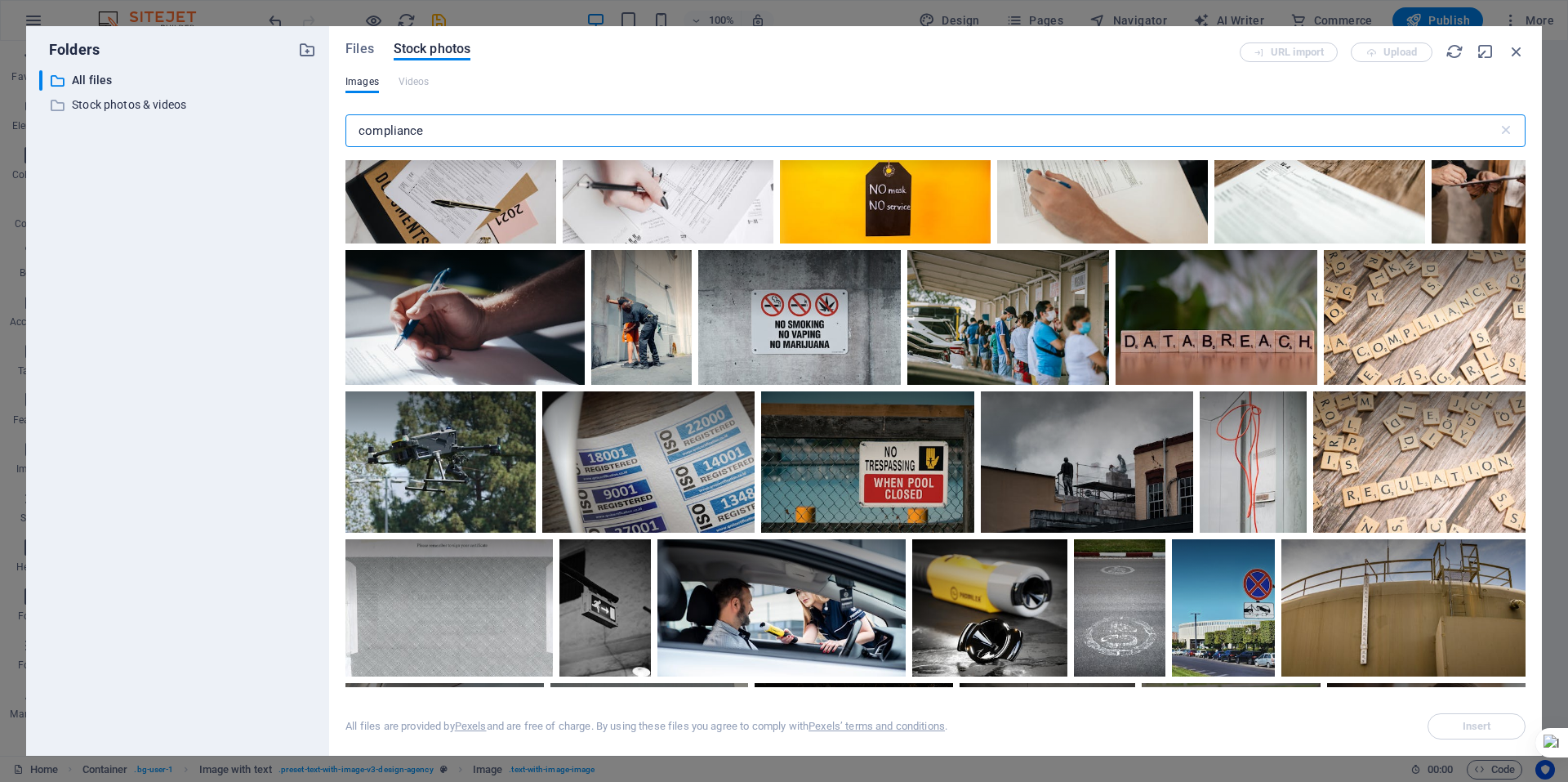
scroll to position [899, 0]
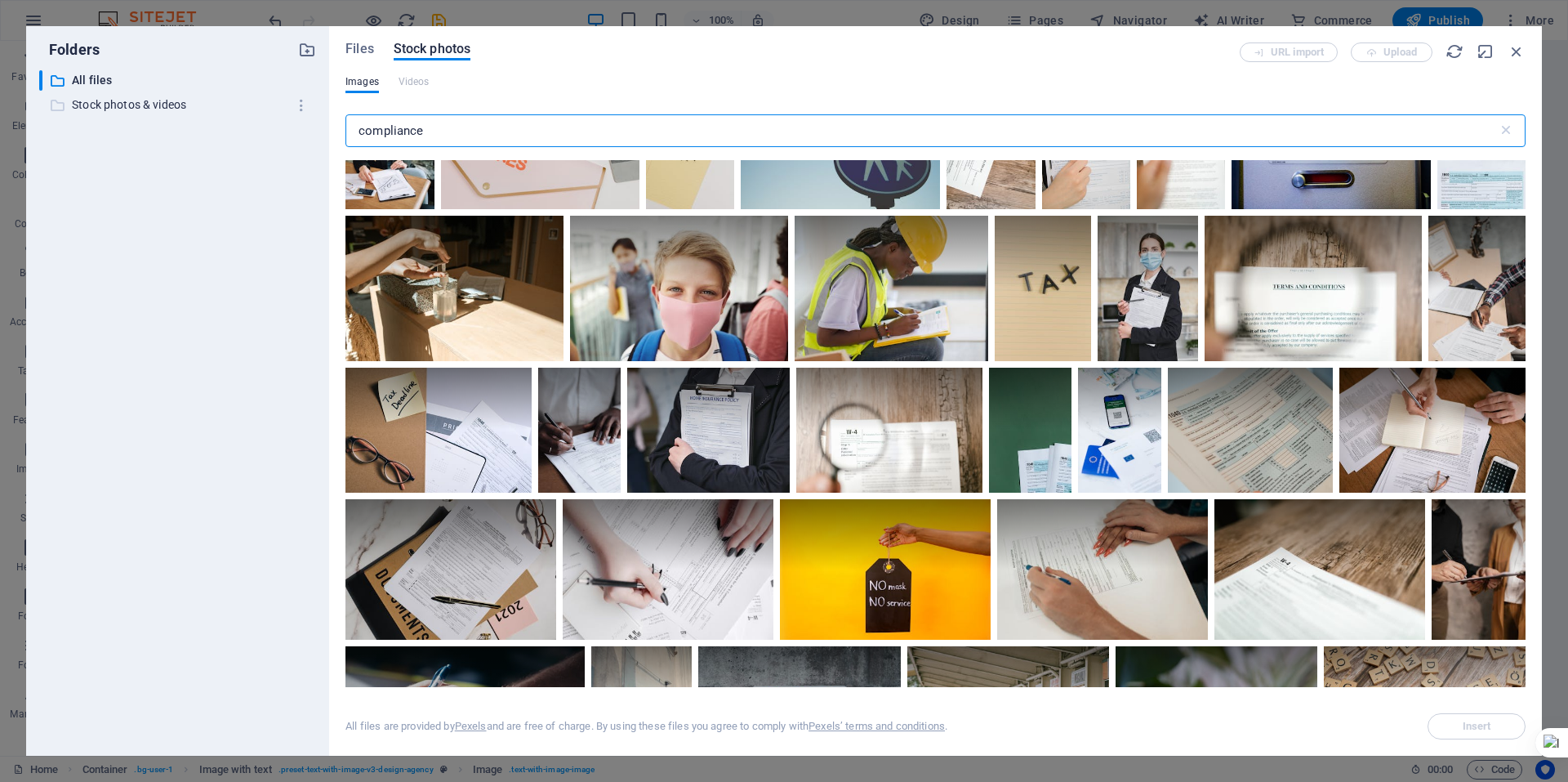
drag, startPoint x: 536, startPoint y: 128, endPoint x: 183, endPoint y: 108, distance: 353.6
click at [221, 121] on div "Folders ​ All files All files ​ Stock photos & videos Stock photos & videos Fil…" at bounding box center [784, 391] width 1516 height 730
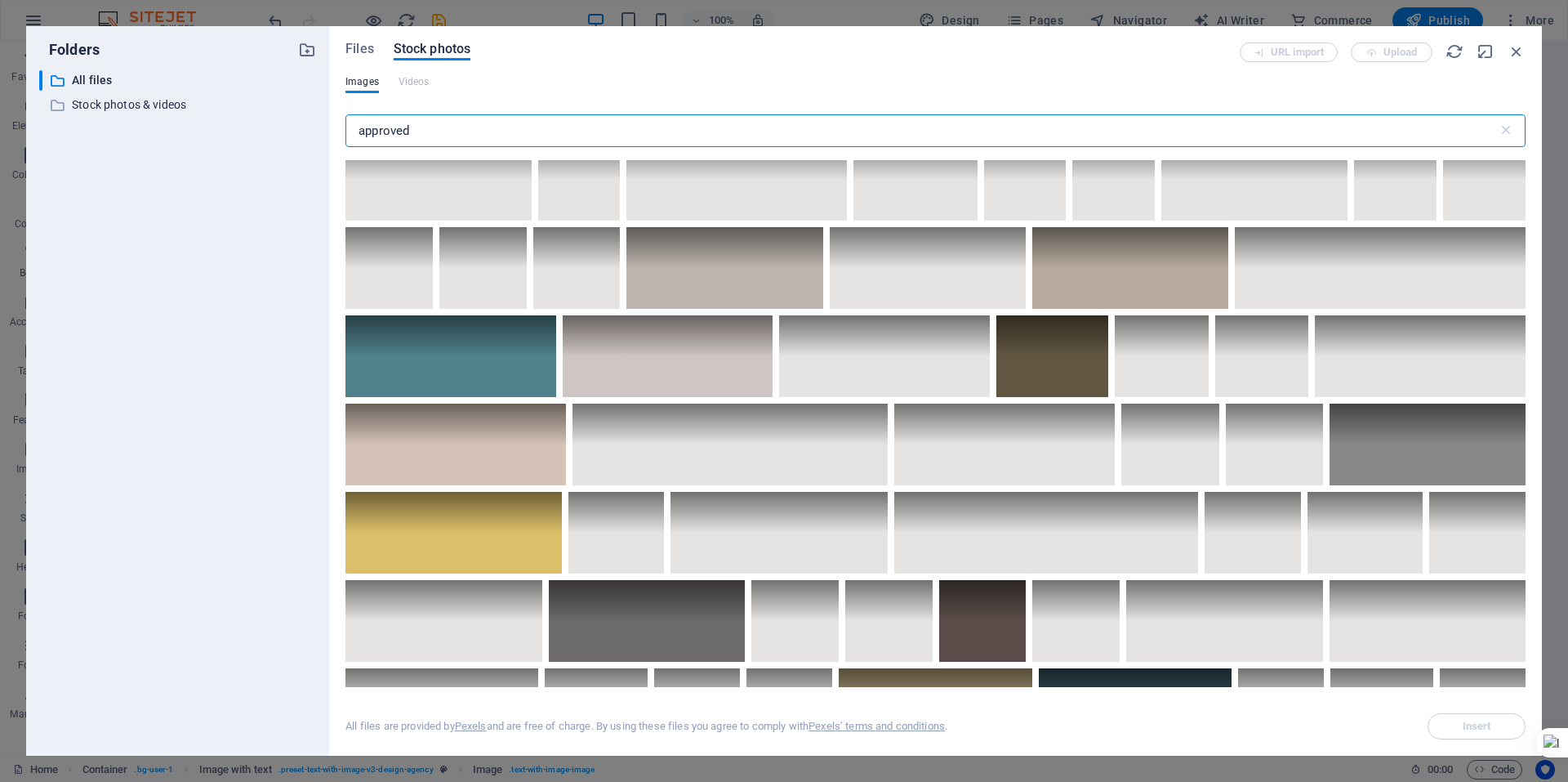
scroll to position [2289, 0]
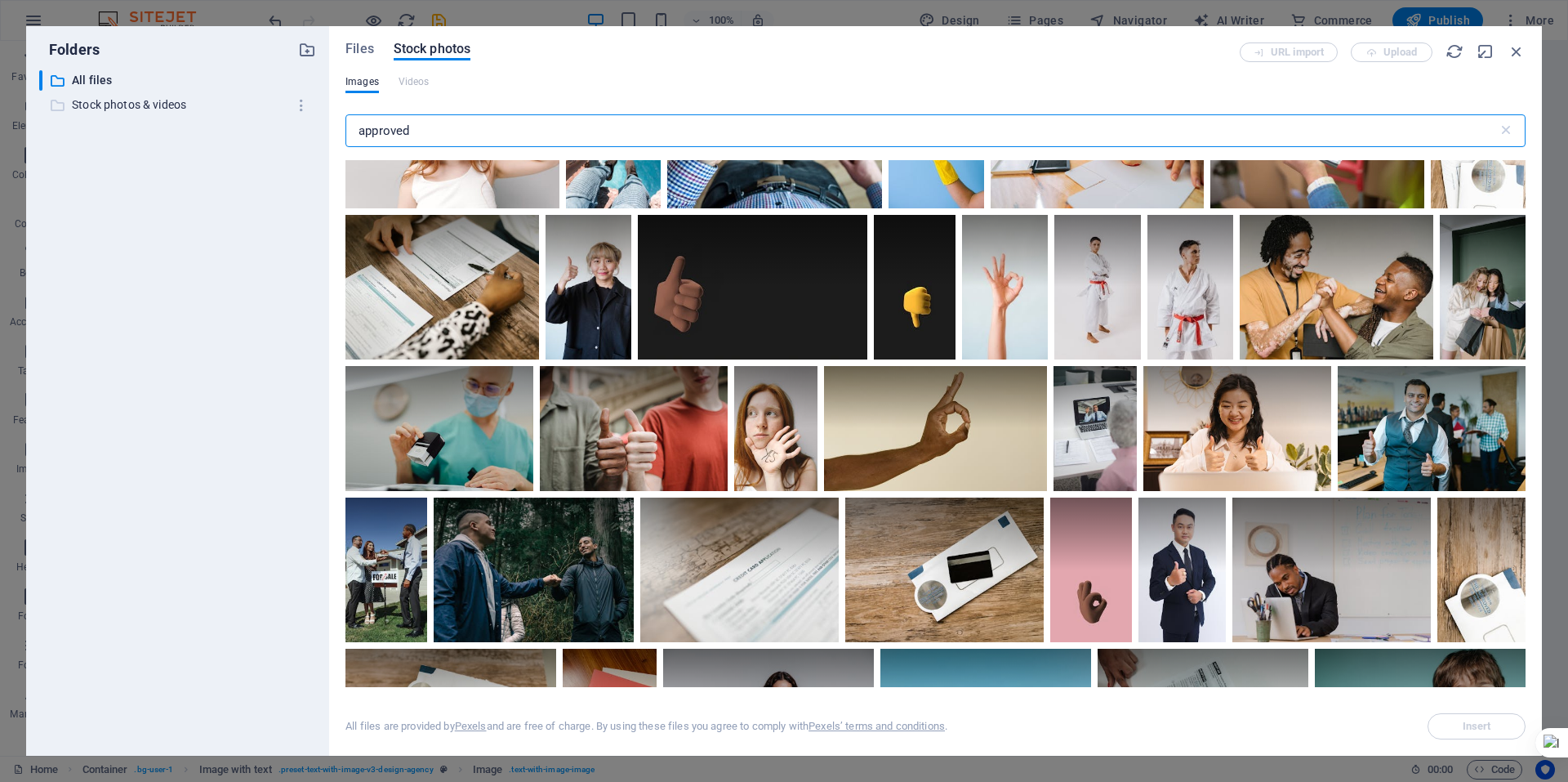
drag, startPoint x: 454, startPoint y: 128, endPoint x: 241, endPoint y: 109, distance: 213.8
click at [246, 111] on div "Folders ​ All files All files ​ Stock photos & videos Stock photos & videos Fil…" at bounding box center [784, 391] width 1516 height 730
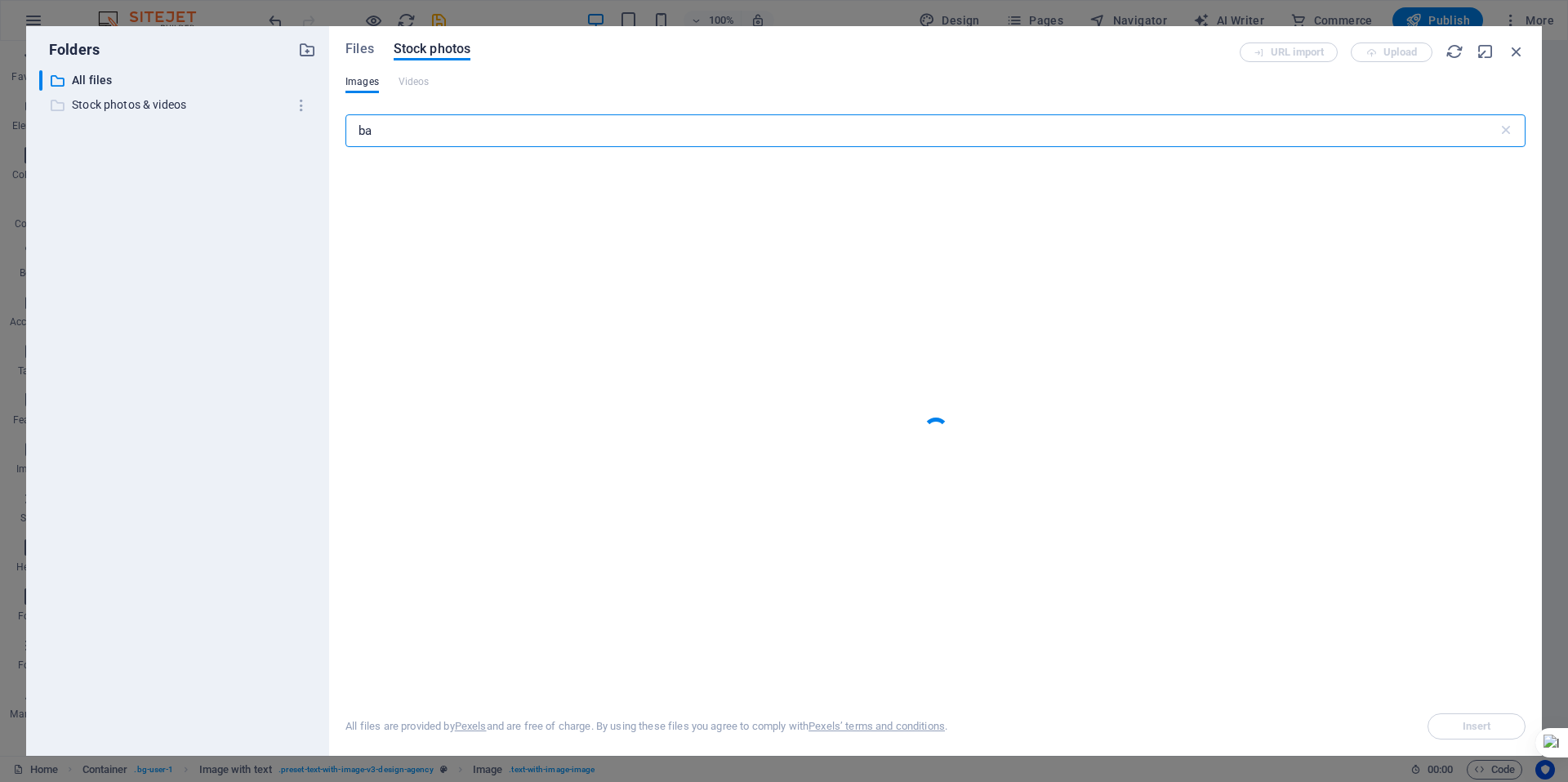
type input "b"
type input "a"
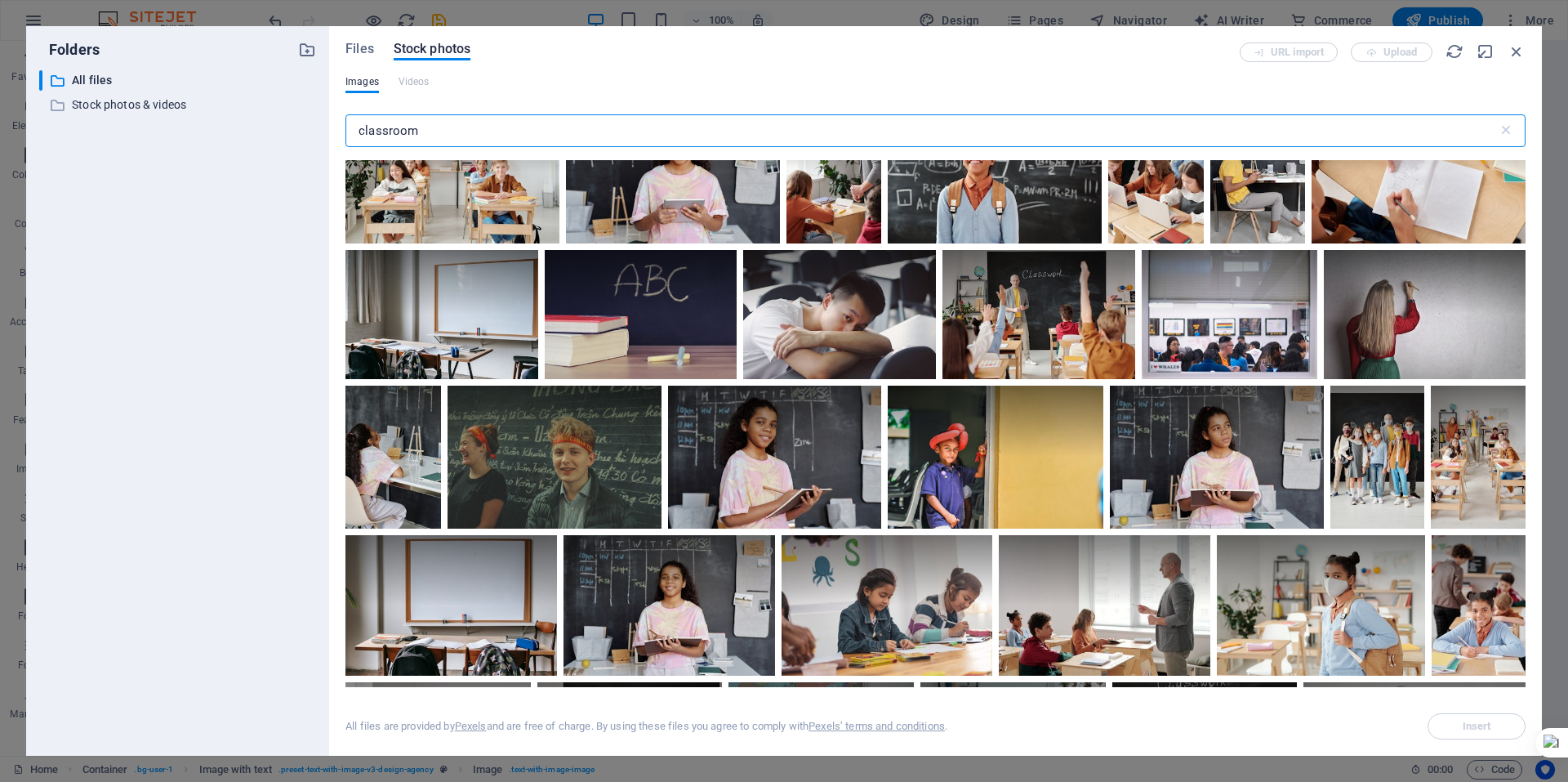
scroll to position [1144, 0]
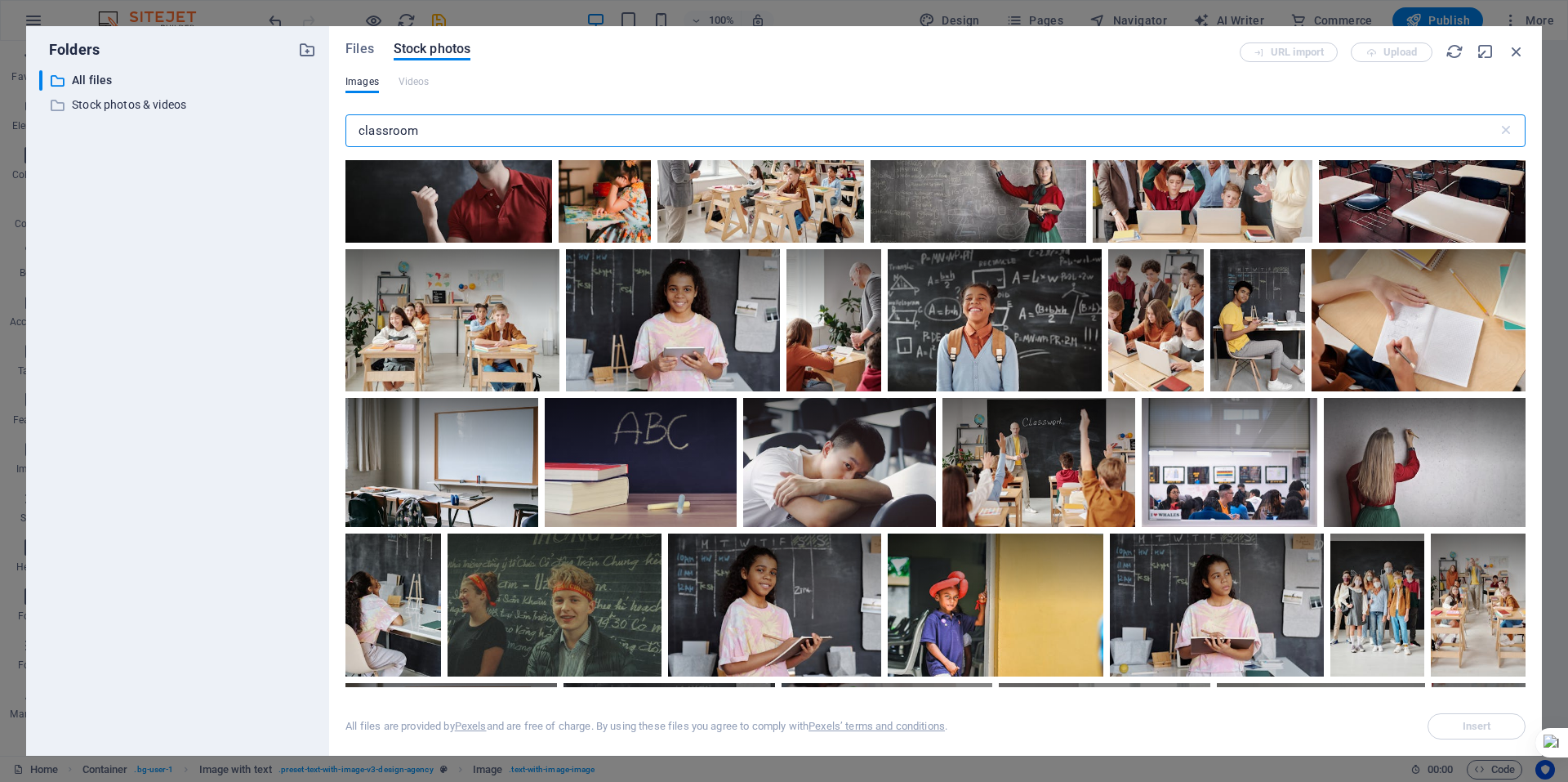
click at [562, 129] on input "classroom" at bounding box center [922, 130] width 1152 height 32
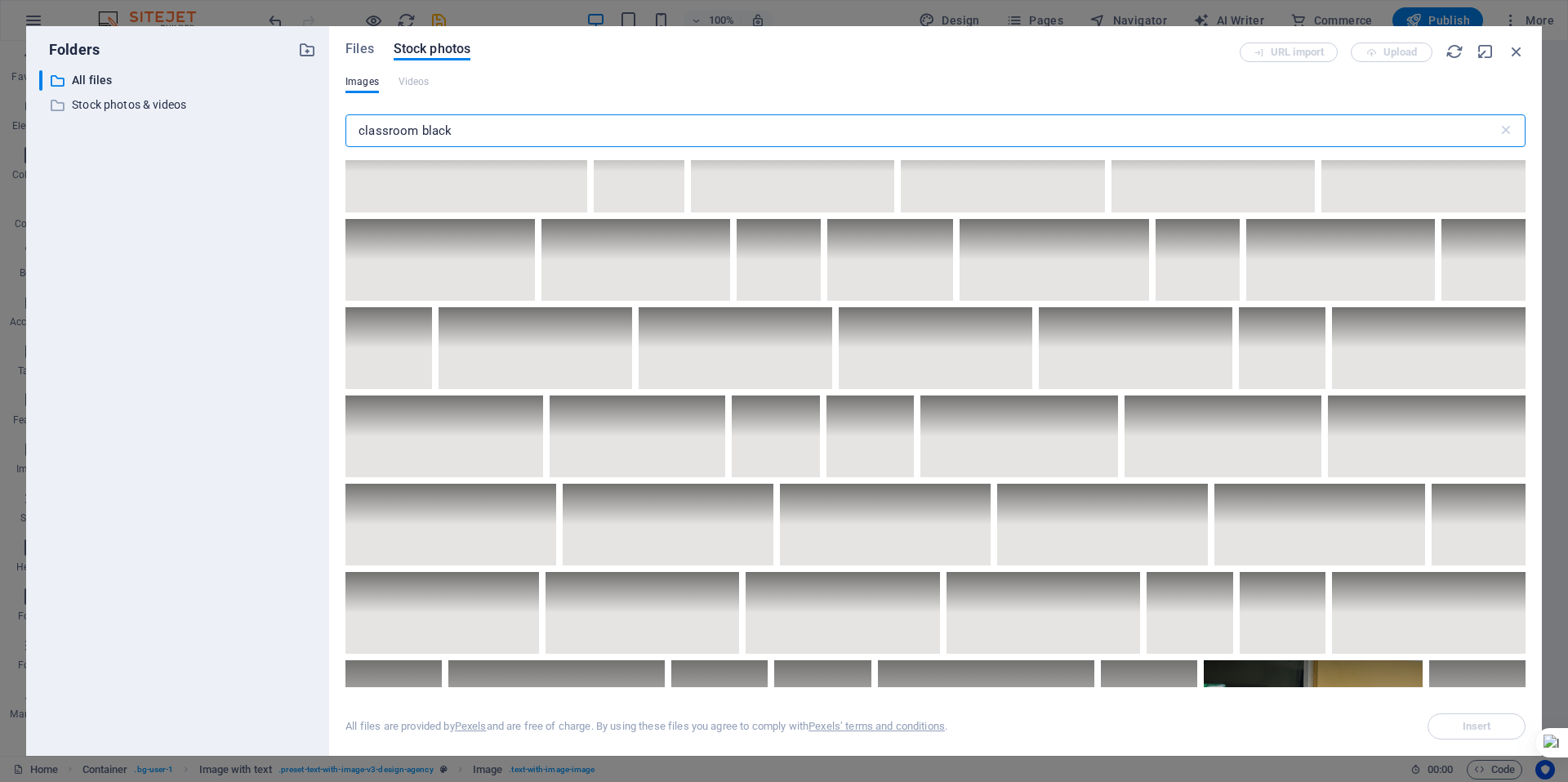
scroll to position [654, 0]
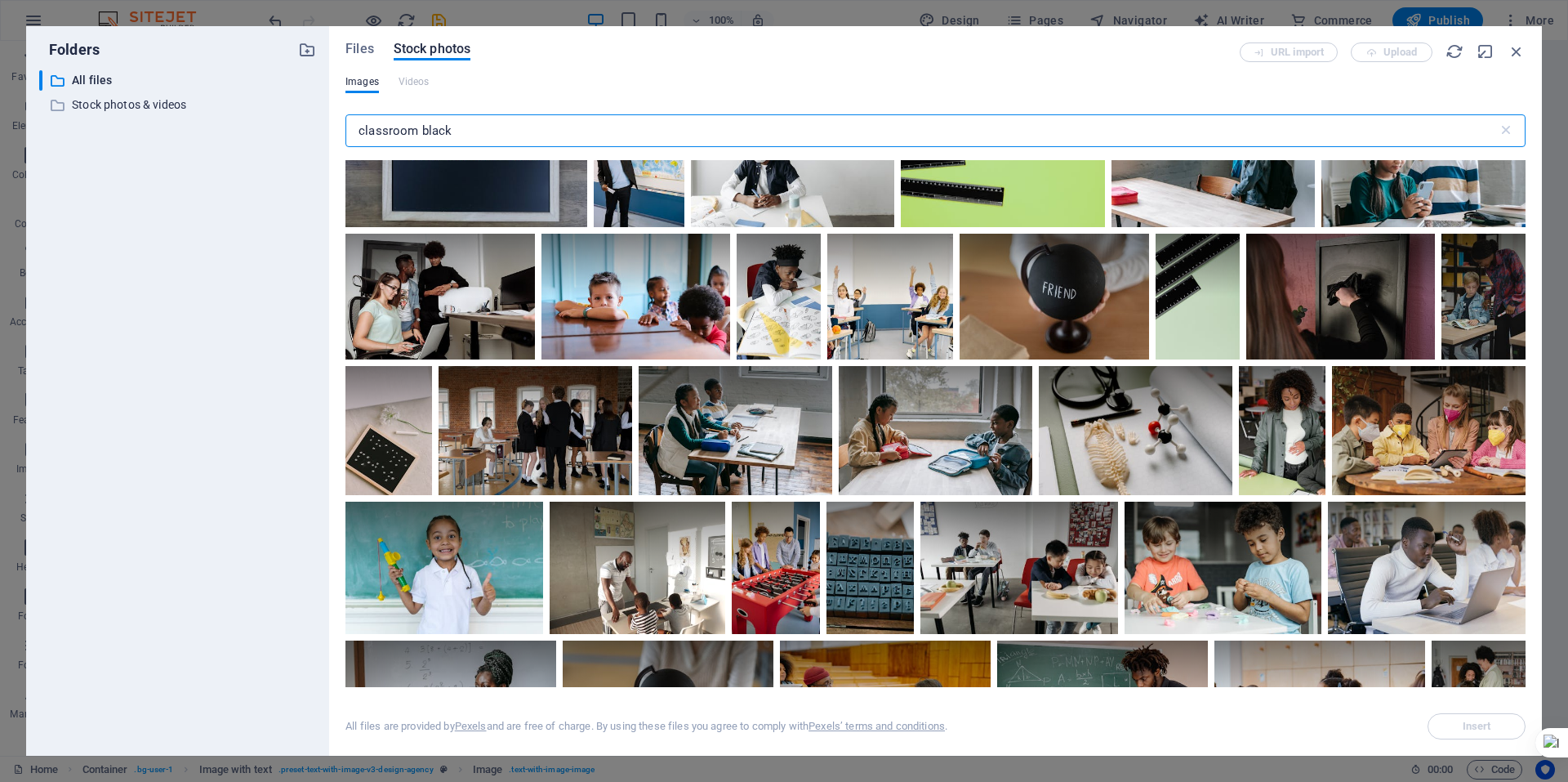
type input "classroom black"
click at [368, 52] on span "Files" at bounding box center [359, 48] width 29 height 19
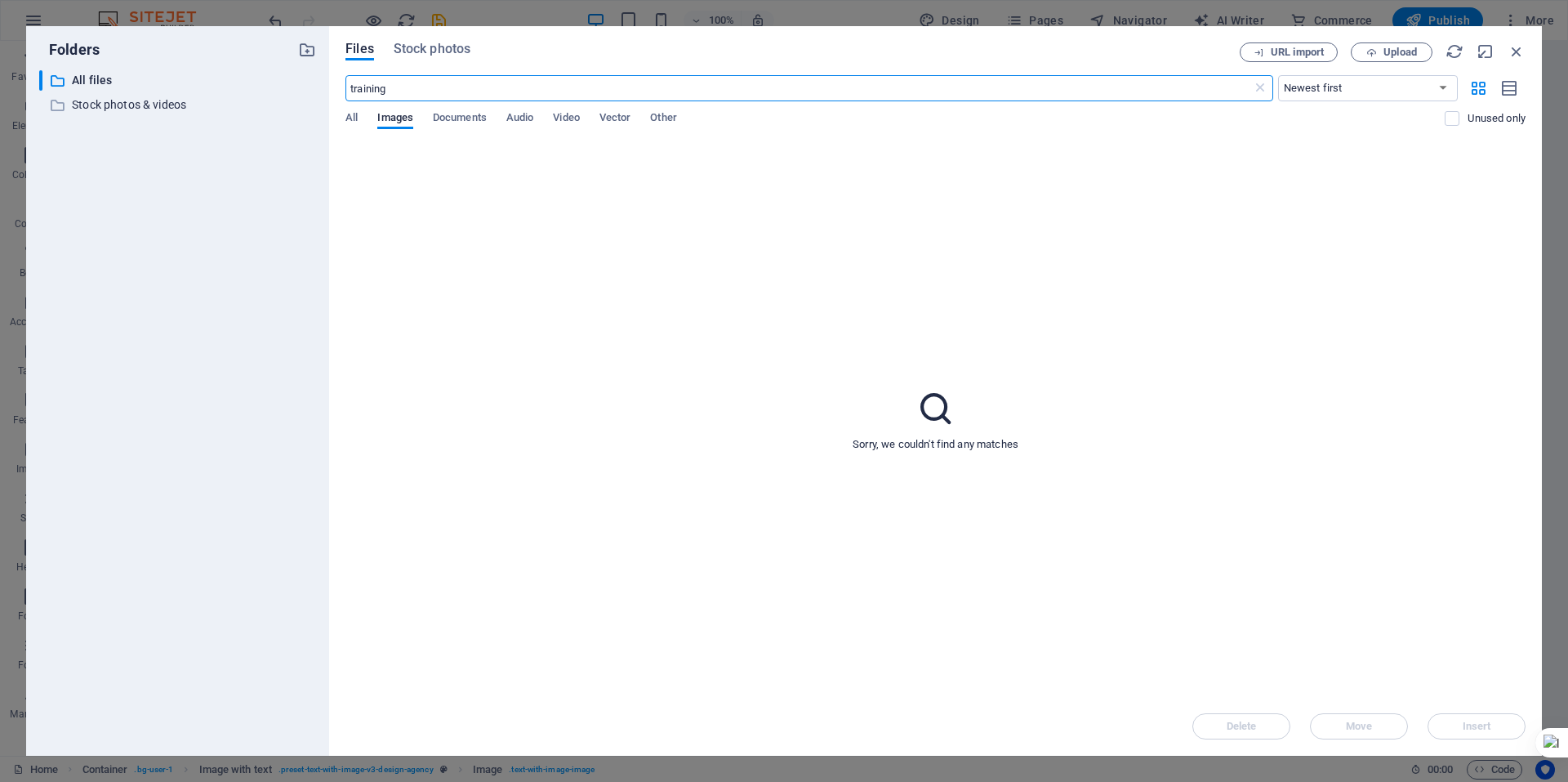
click at [363, 119] on div "All Images Documents Audio Video Vector Other" at bounding box center [895, 127] width 1099 height 32
click at [358, 120] on span "All" at bounding box center [351, 119] width 12 height 23
drag, startPoint x: 405, startPoint y: 93, endPoint x: 175, endPoint y: 93, distance: 230.0
click at [194, 93] on div "Folders ​ All files All files ​ Stock photos & videos Stock photos & videos Fil…" at bounding box center [784, 391] width 1516 height 730
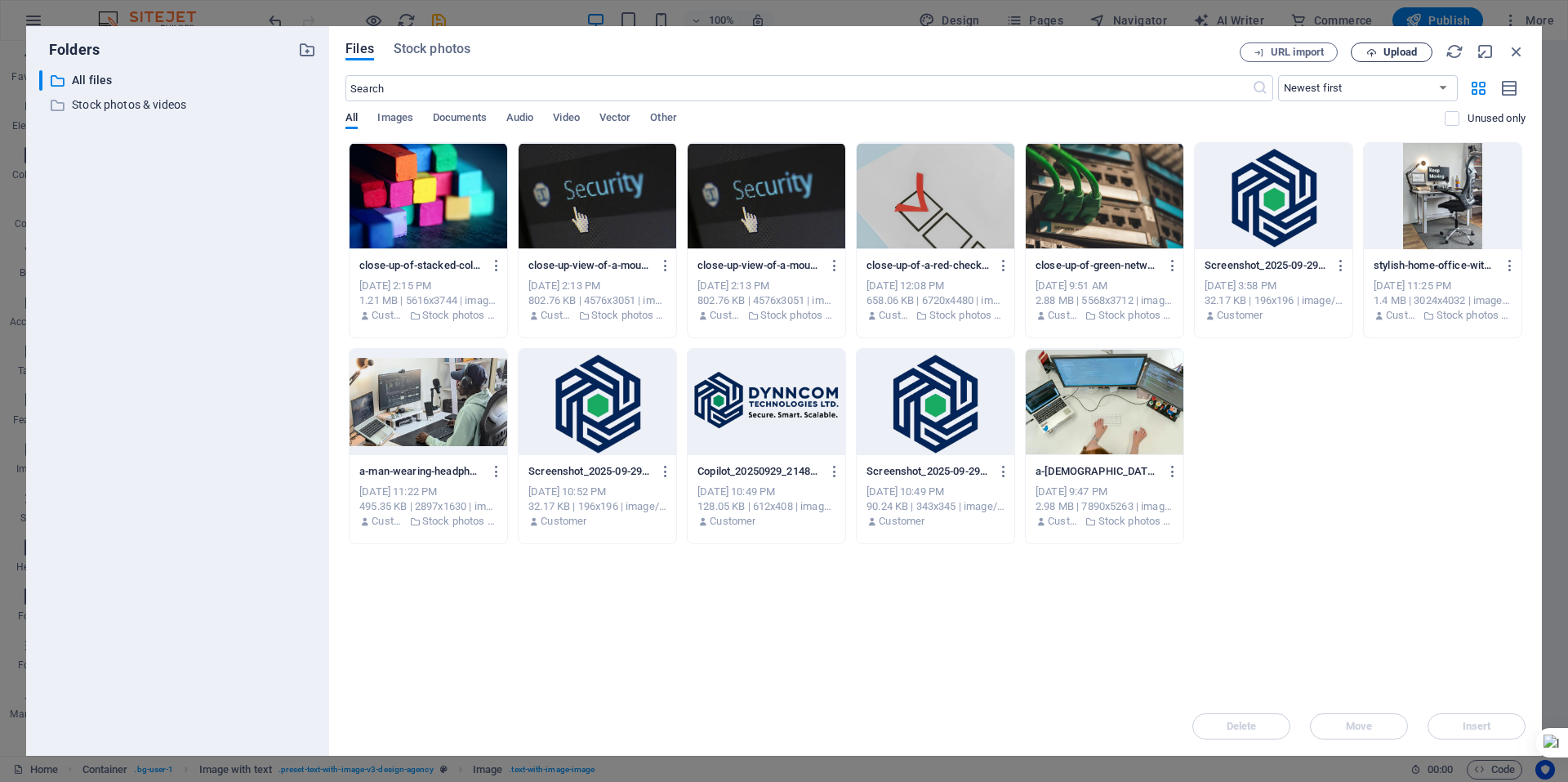
click at [1374, 51] on icon "button" at bounding box center [1372, 52] width 10 height 10
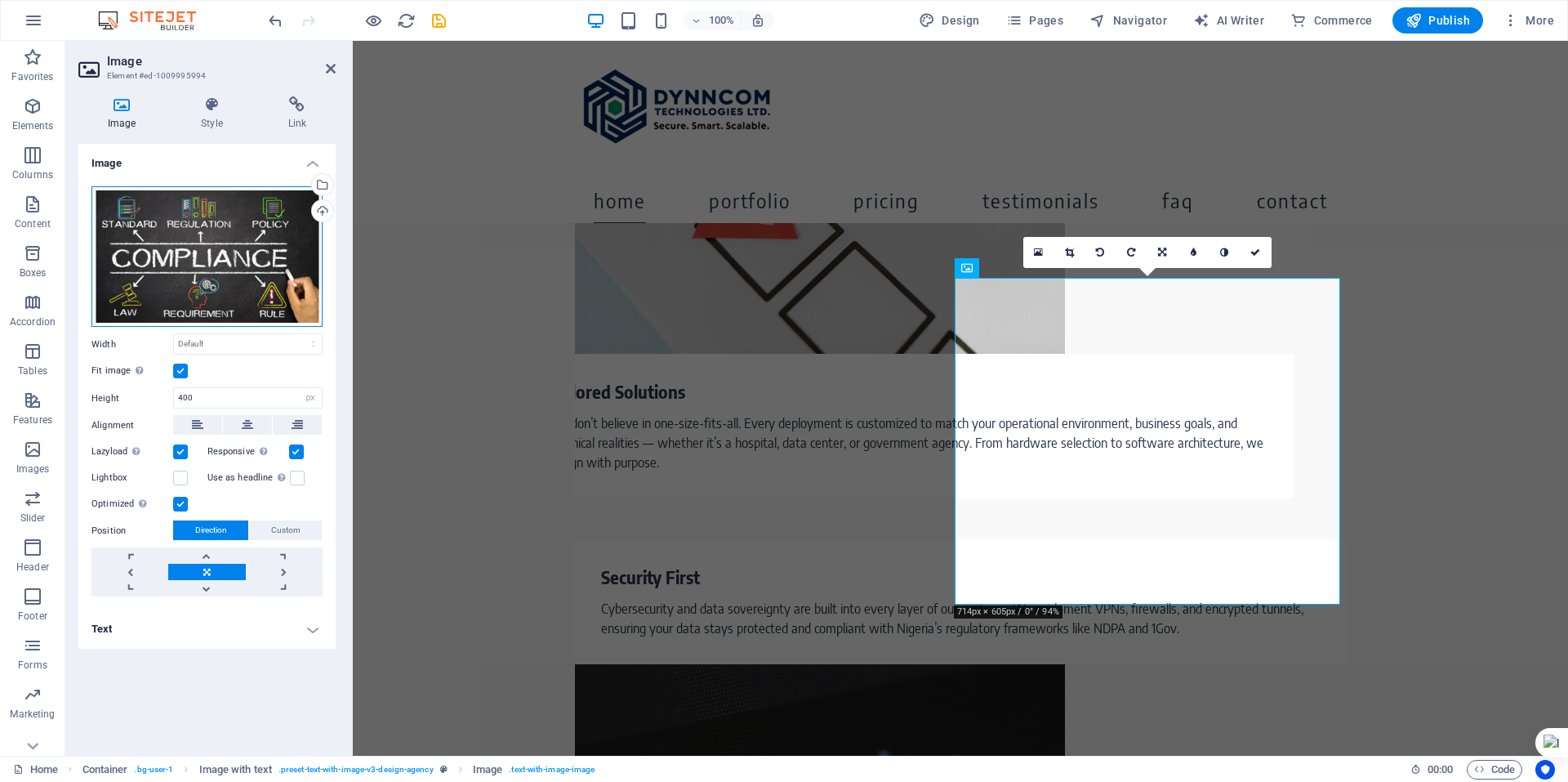
click at [152, 259] on div "Drag files here, click to choose files or select files from Files or our free s…" at bounding box center [207, 257] width 232 height 141
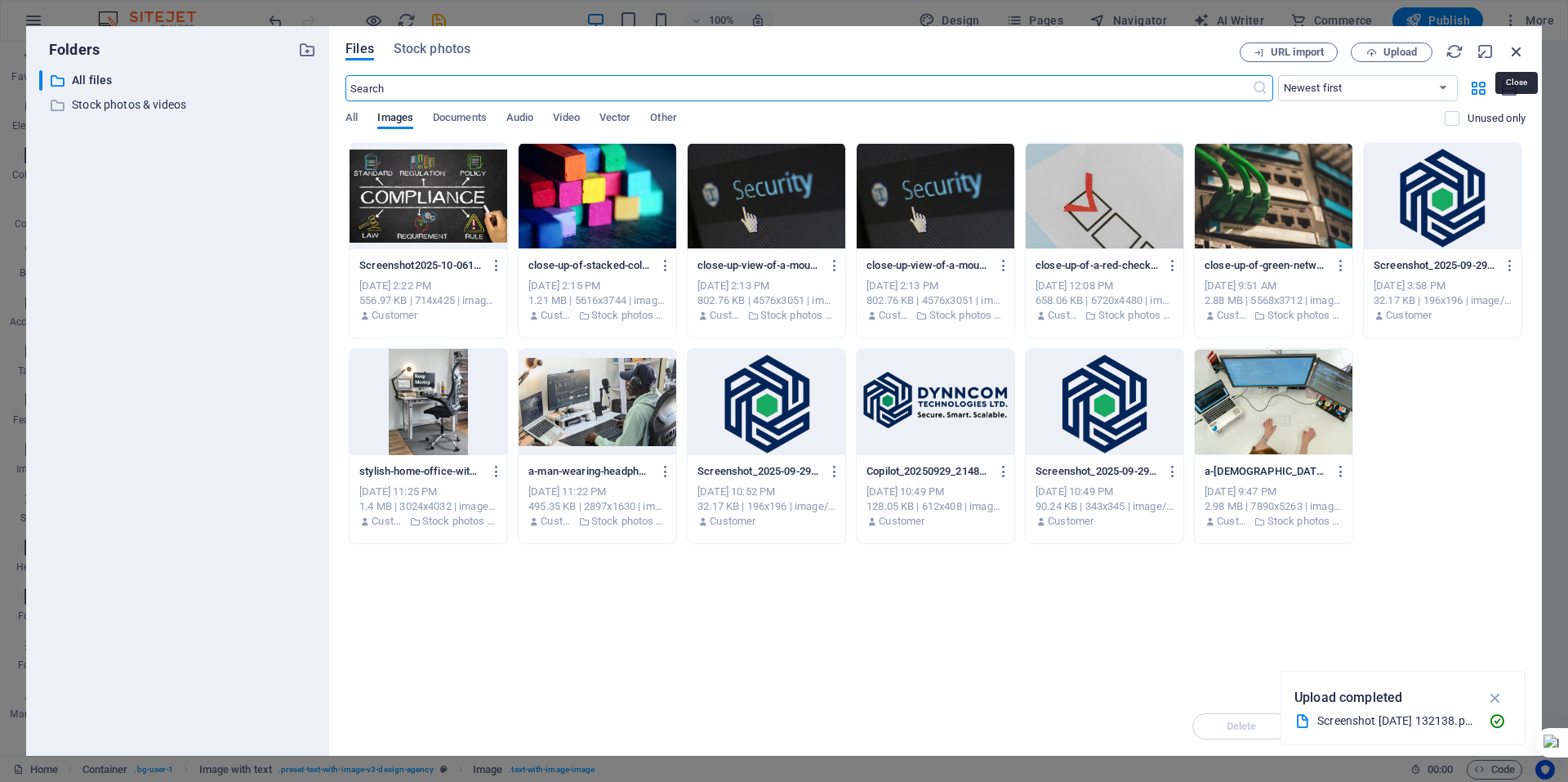
click at [1512, 56] on icon "button" at bounding box center [1516, 51] width 18 height 18
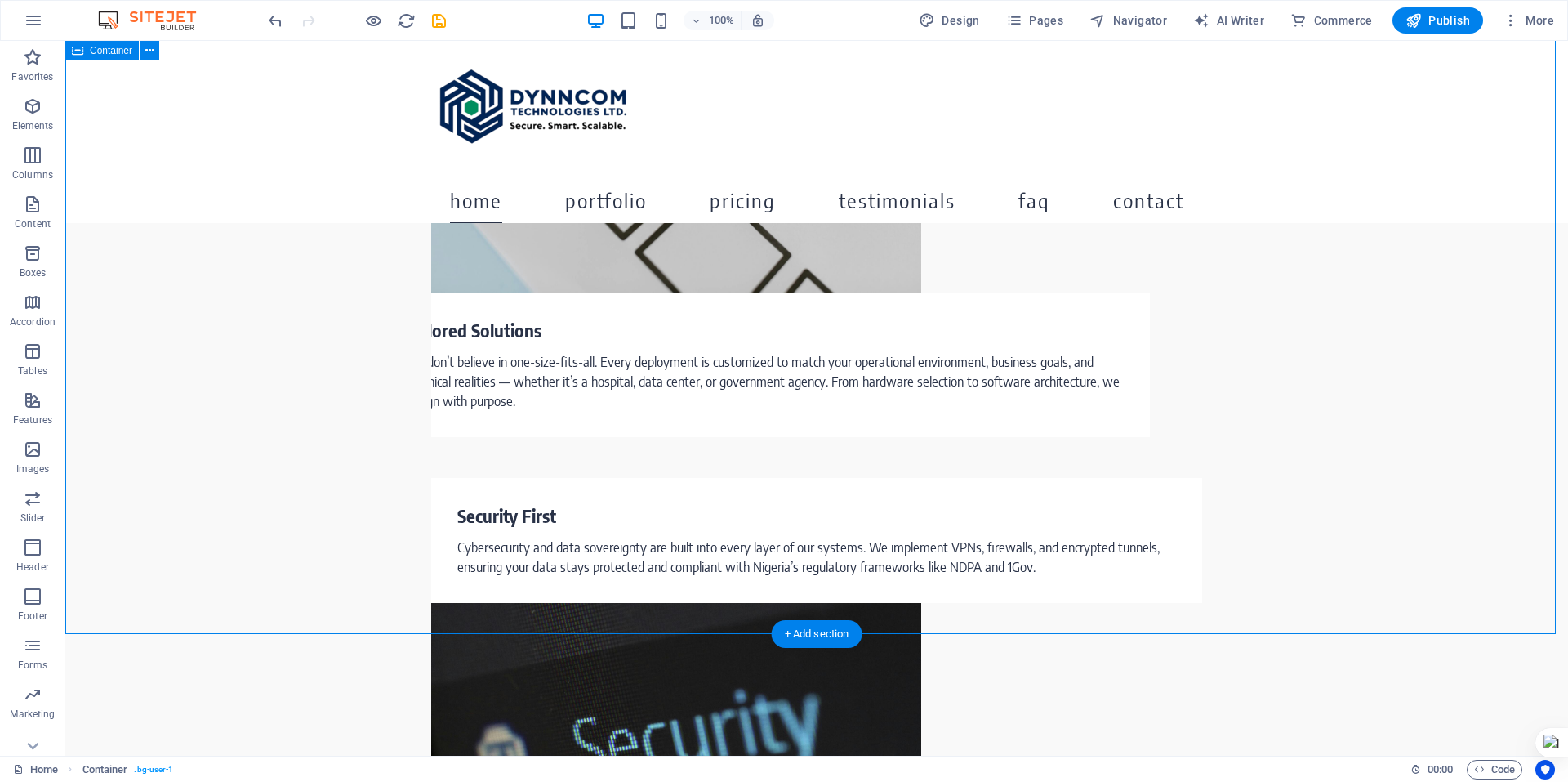
scroll to position [2452, 0]
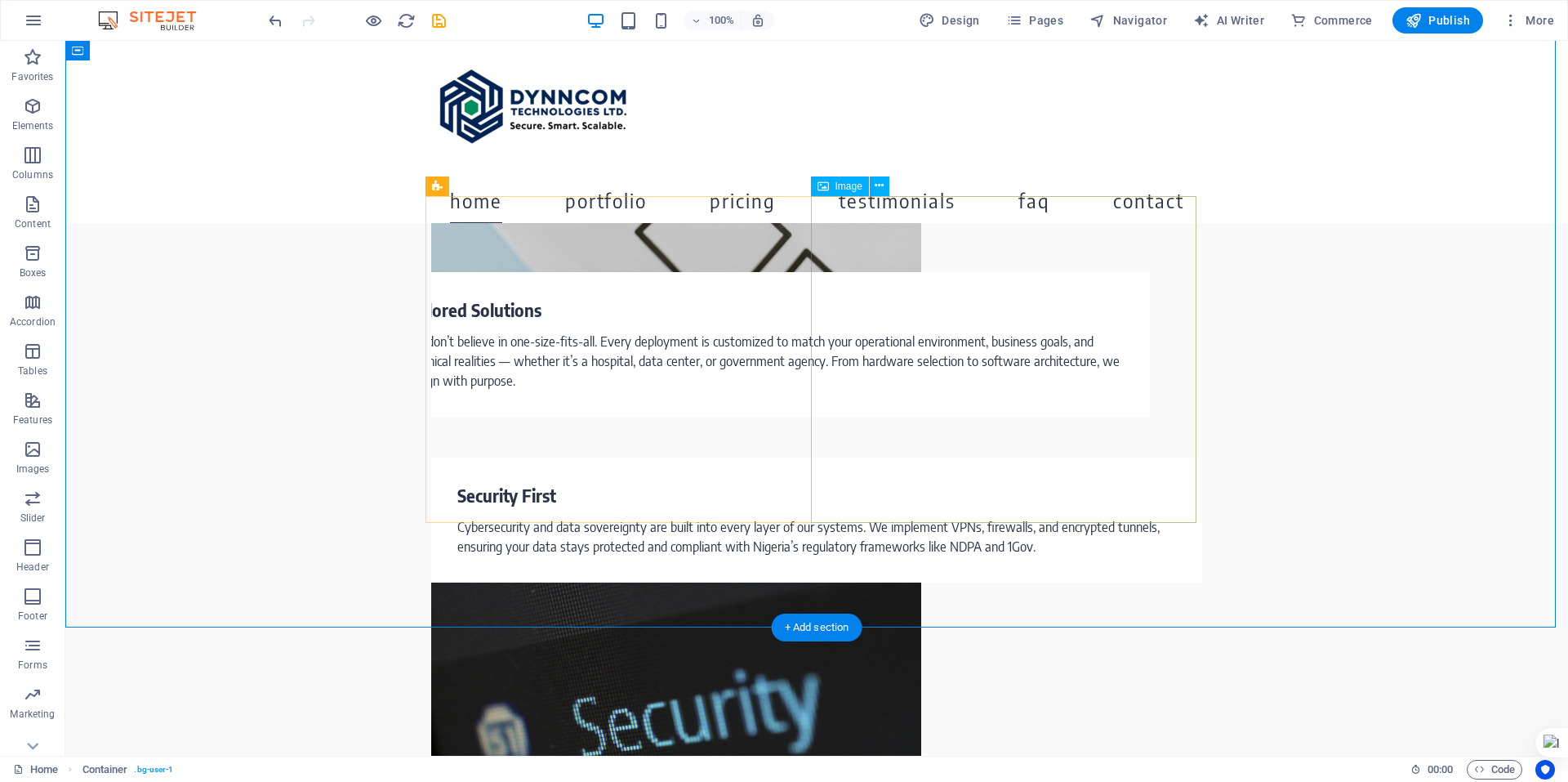
select select "px"
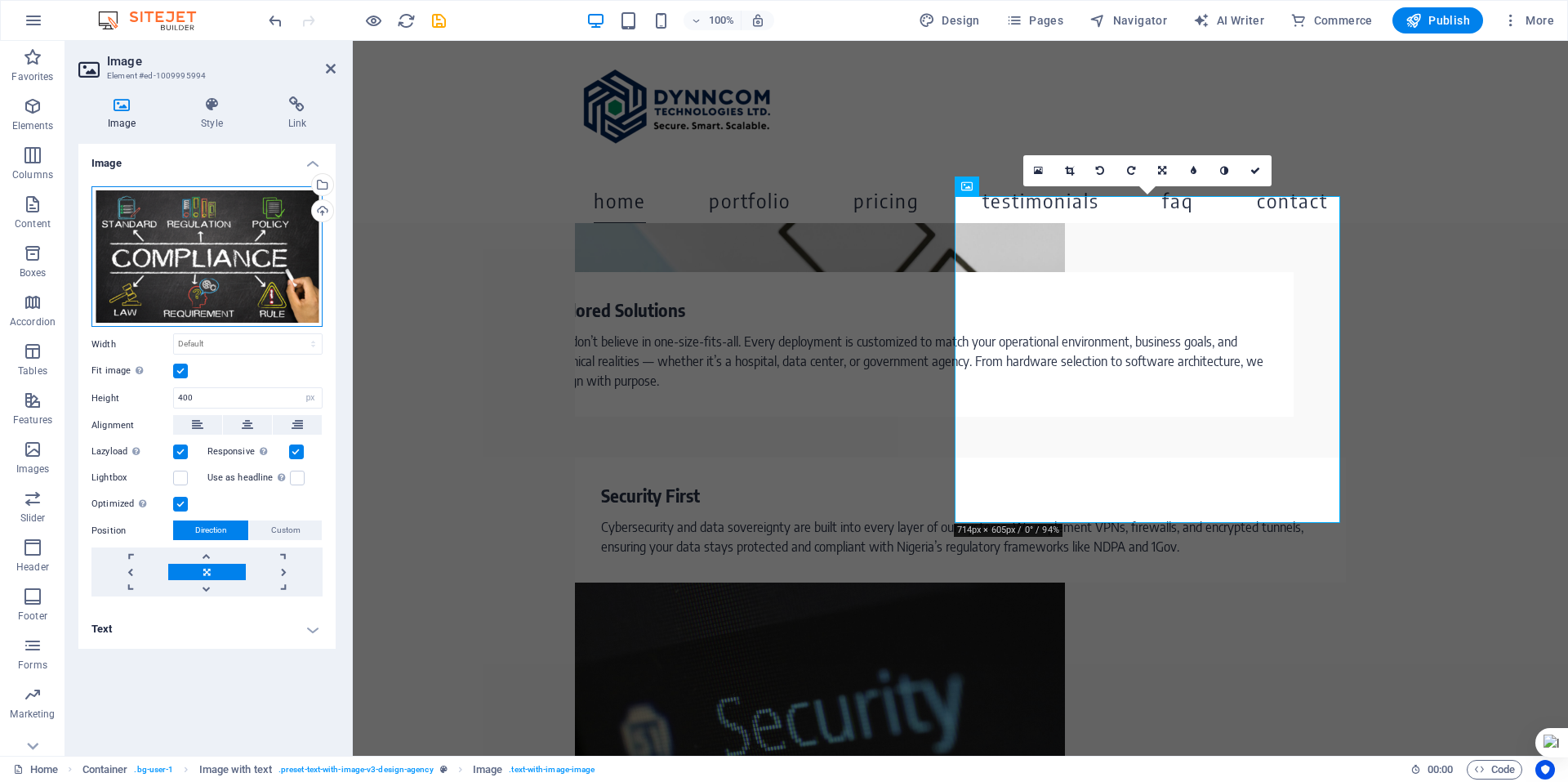
click at [183, 274] on div "Drag files here, click to choose files or select files from Files or our free s…" at bounding box center [207, 257] width 232 height 141
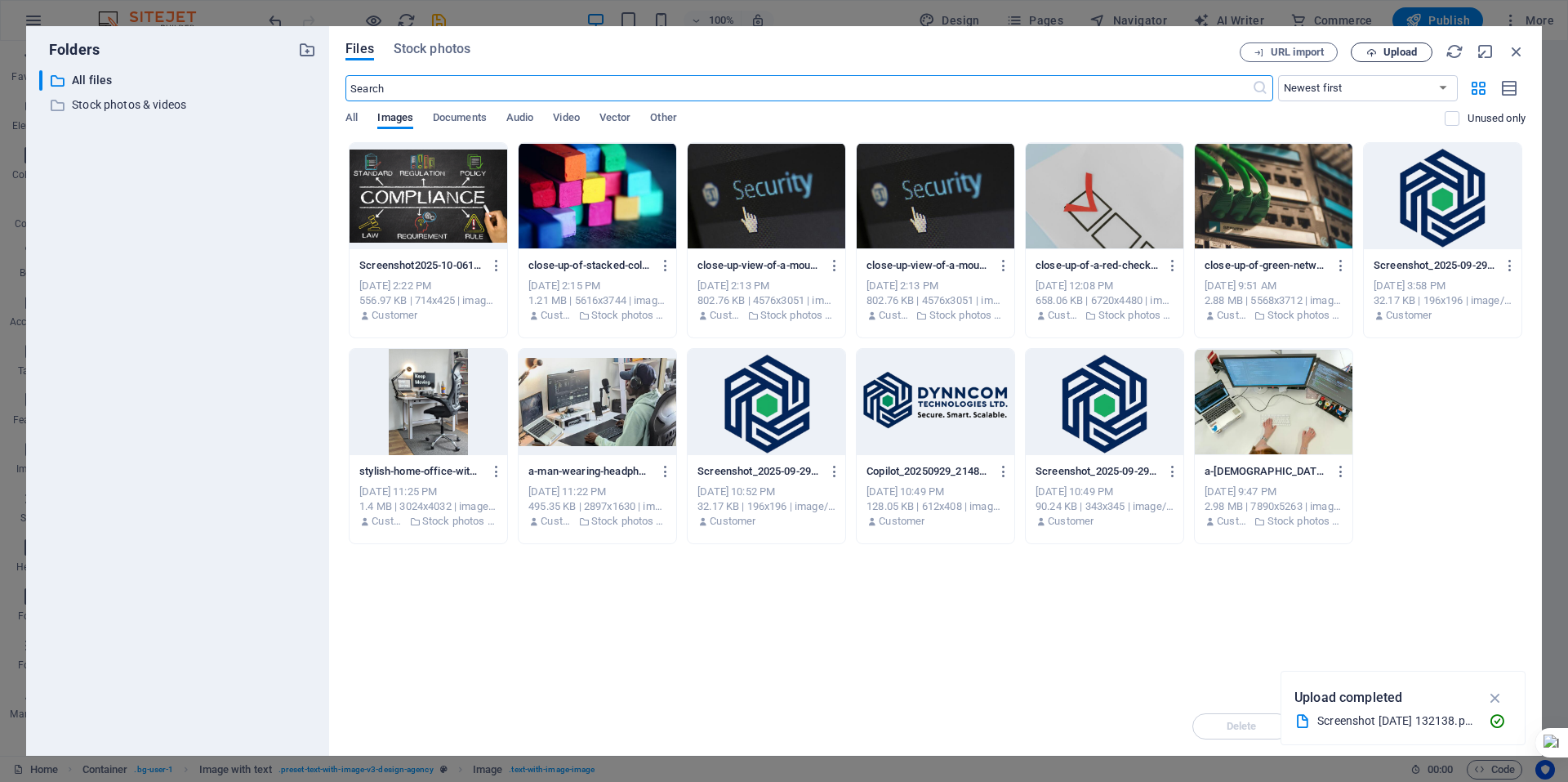
click at [1377, 58] on button "Upload" at bounding box center [1392, 52] width 82 height 19
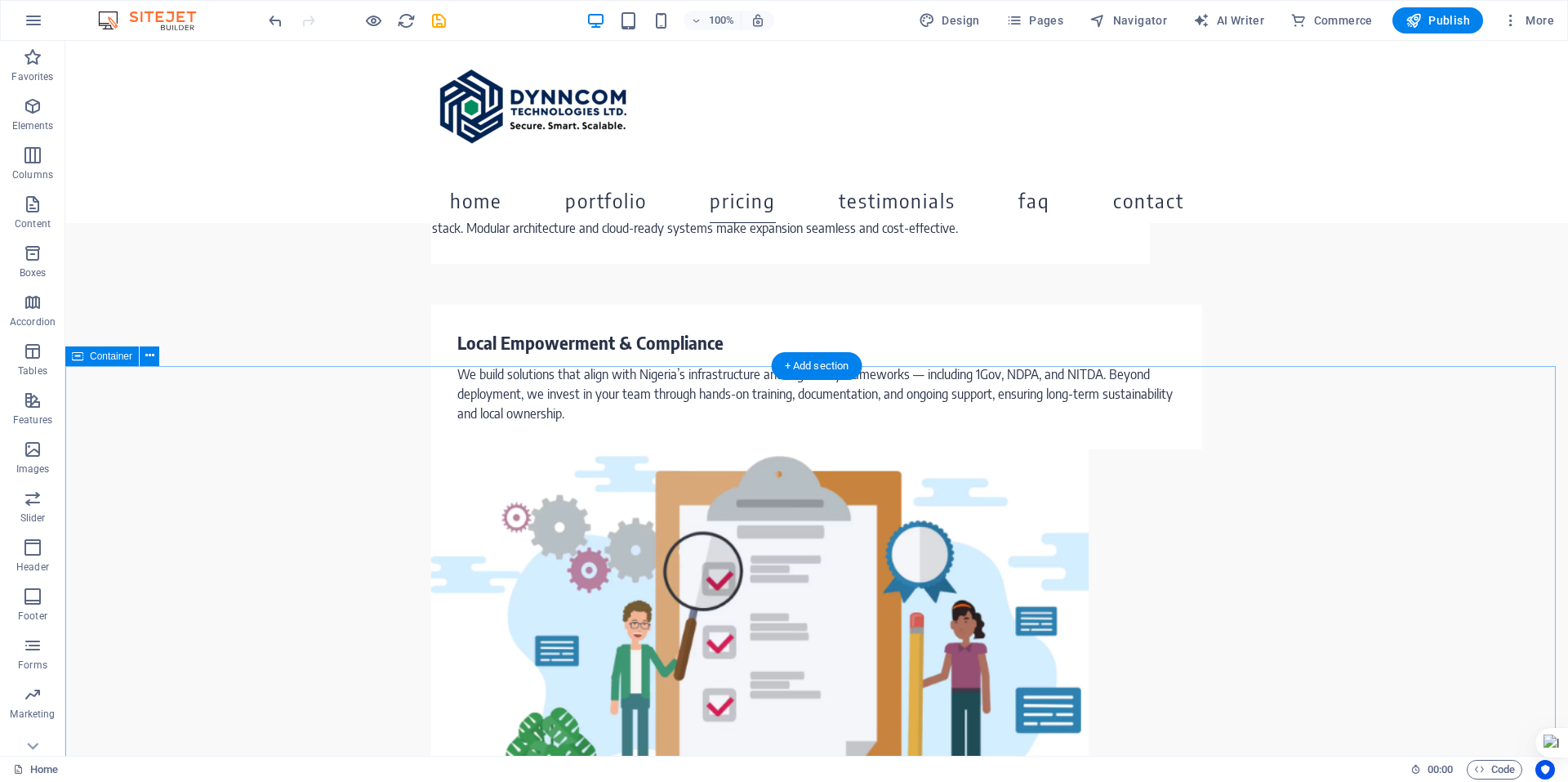
scroll to position [3759, 0]
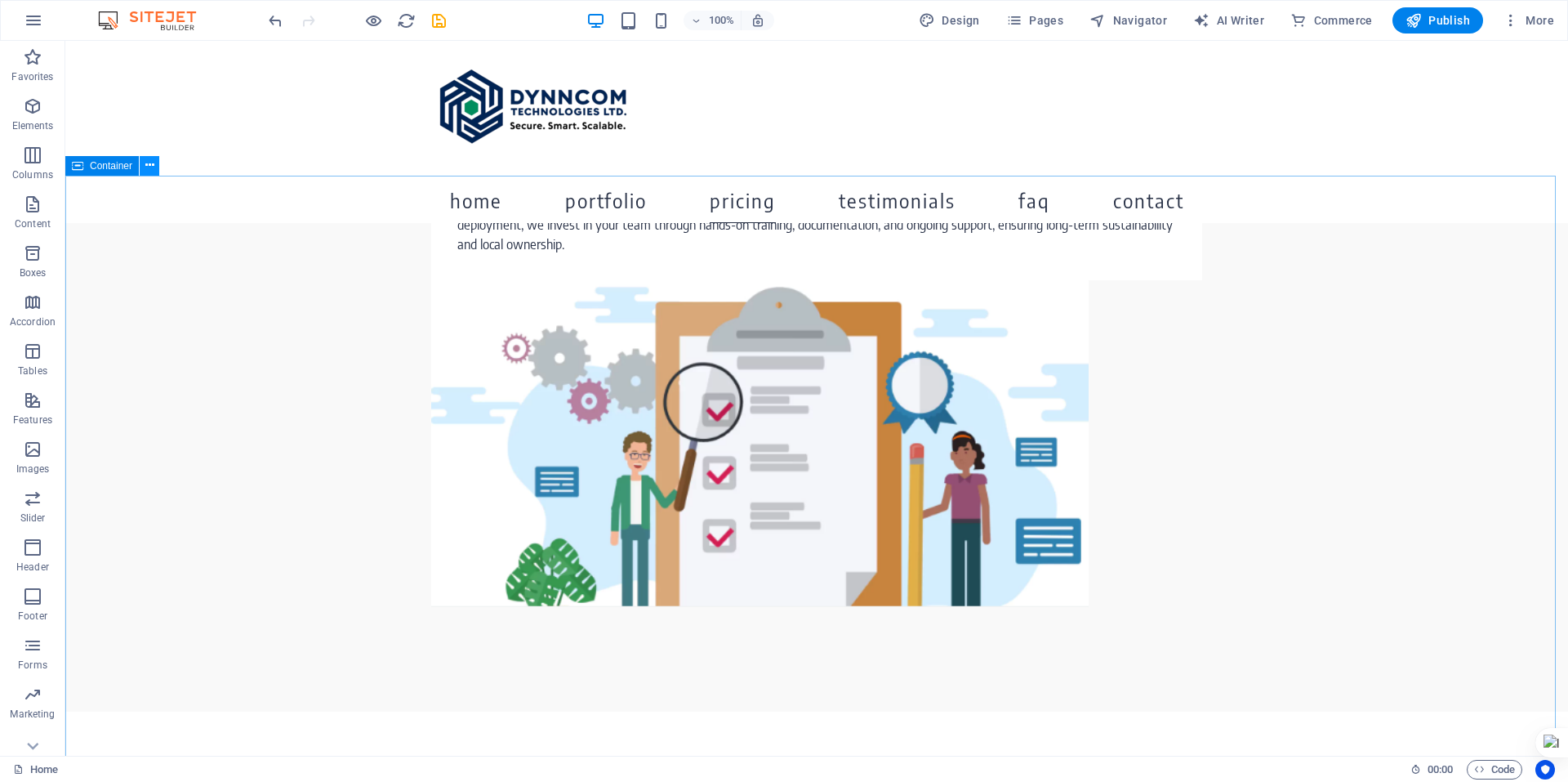
click at [145, 163] on icon at bounding box center [150, 165] width 9 height 18
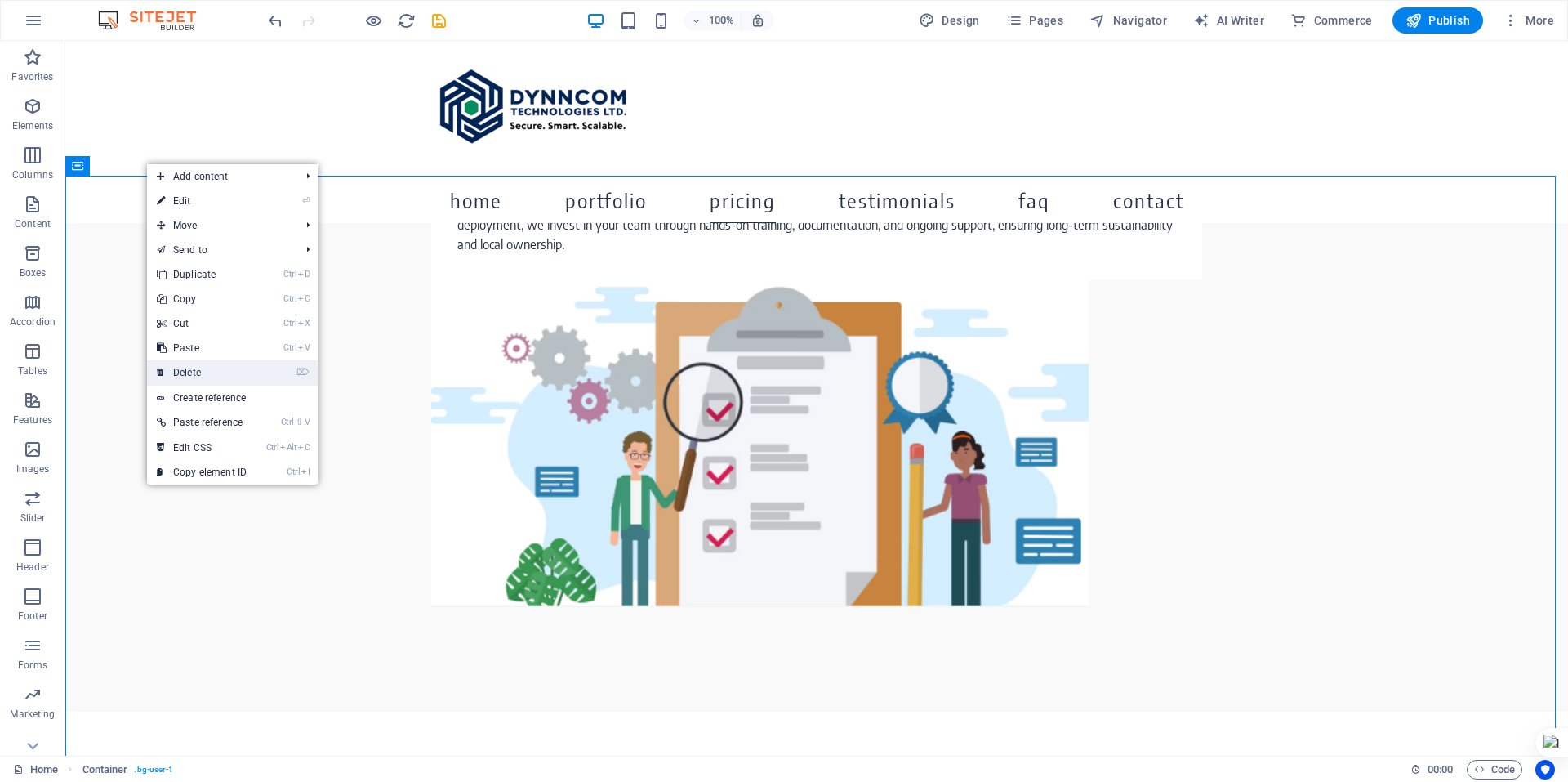
click at [224, 371] on link "⌦ Delete" at bounding box center [202, 372] width 109 height 24
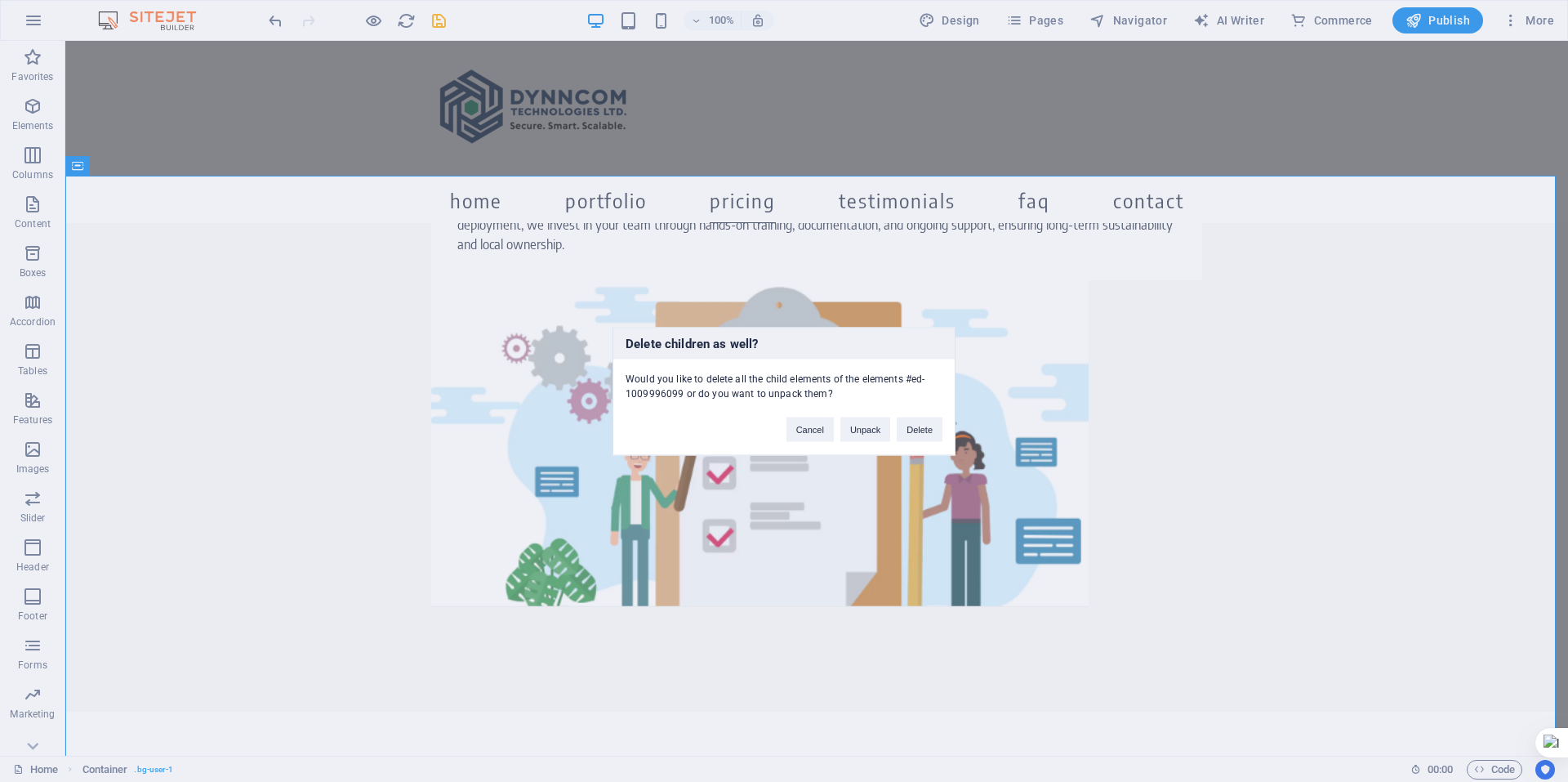
drag, startPoint x: 929, startPoint y: 433, endPoint x: 917, endPoint y: 478, distance: 46.6
click at [930, 478] on div "Delete children as well? Would you like to delete all the child elements of the…" at bounding box center [784, 391] width 1568 height 782
click at [806, 433] on button "Cancel" at bounding box center [809, 429] width 47 height 24
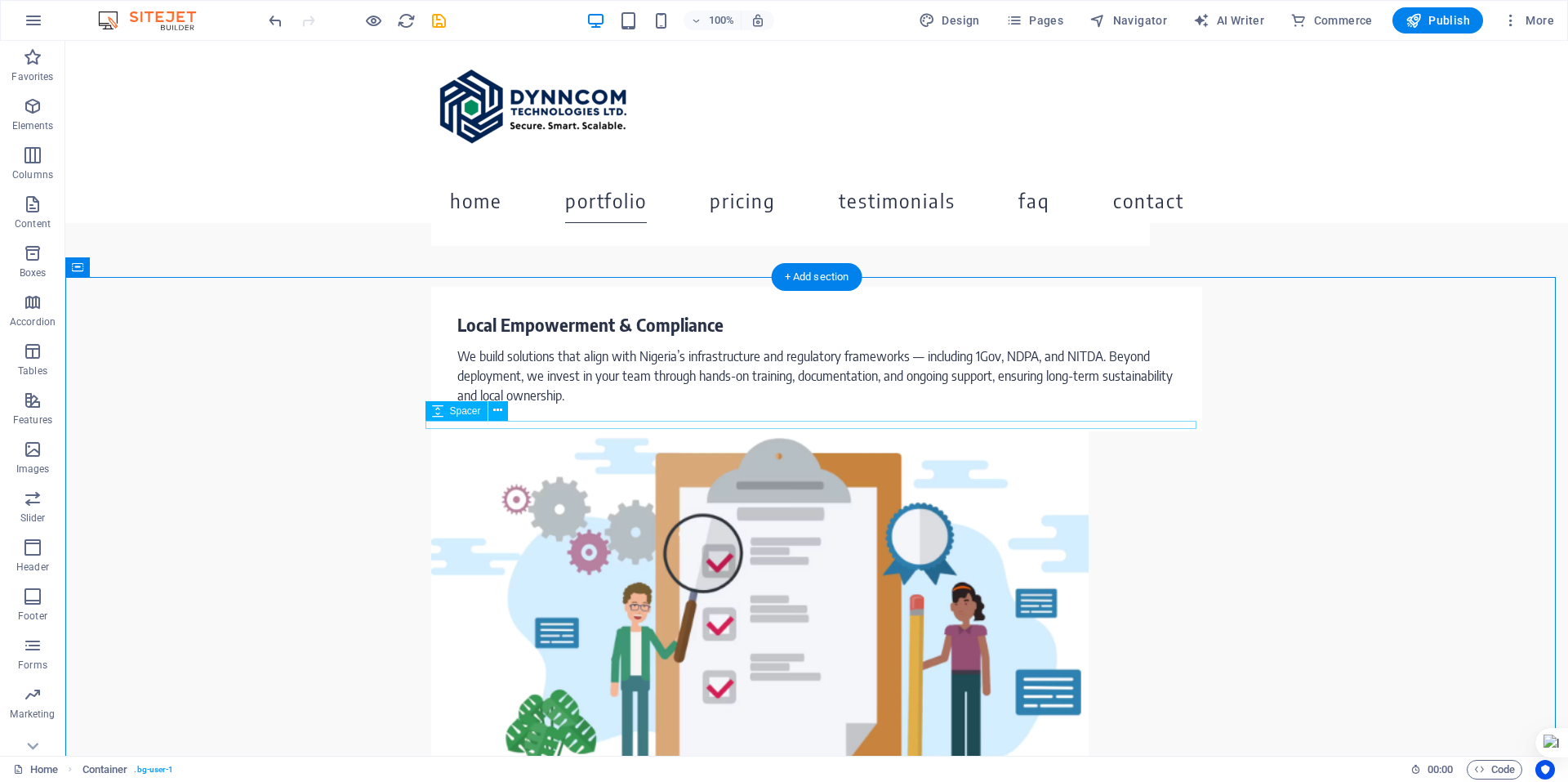
scroll to position [3596, 0]
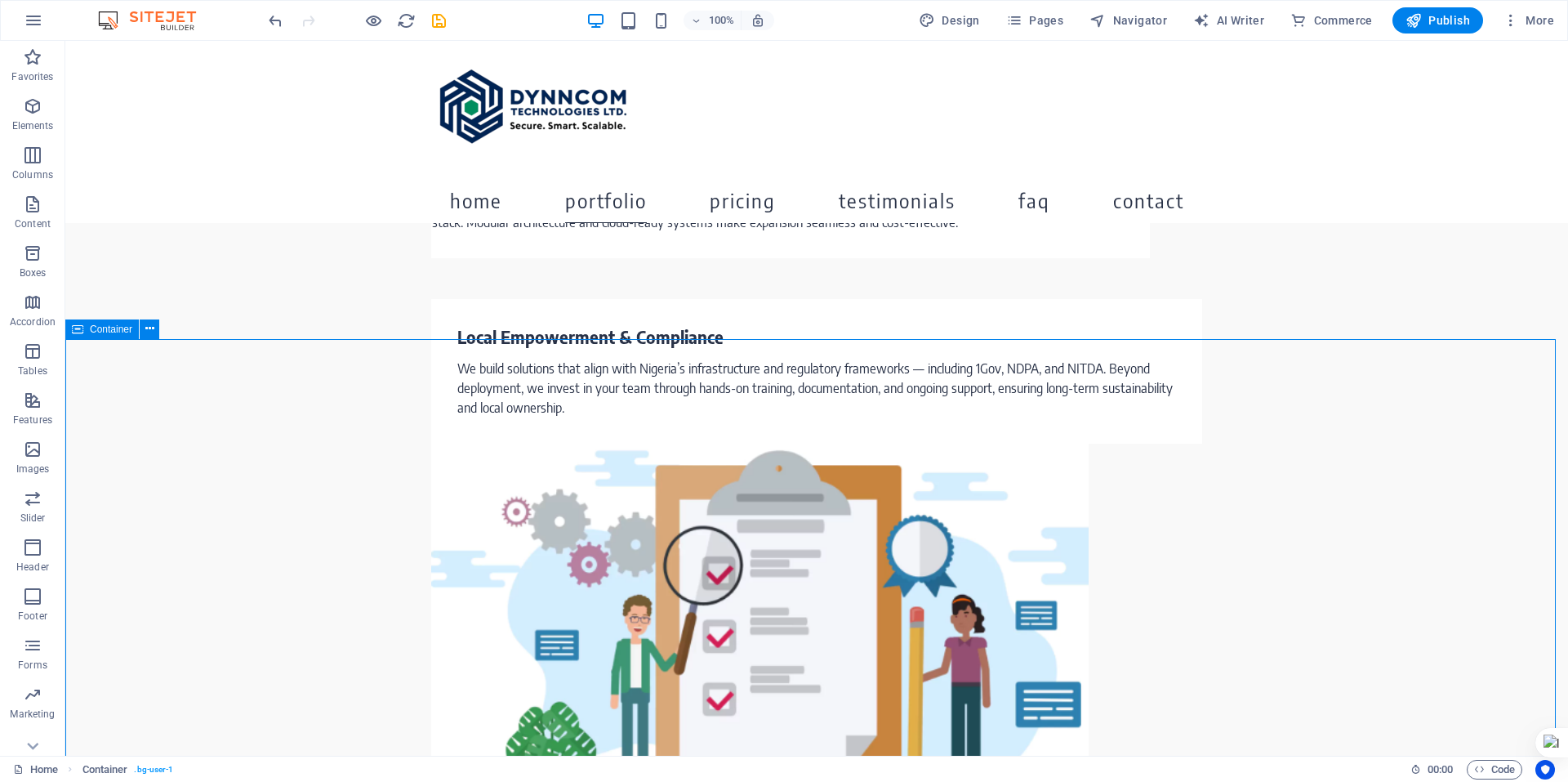
click at [115, 331] on span "Container" at bounding box center [111, 329] width 43 height 10
click at [145, 332] on icon at bounding box center [150, 329] width 9 height 18
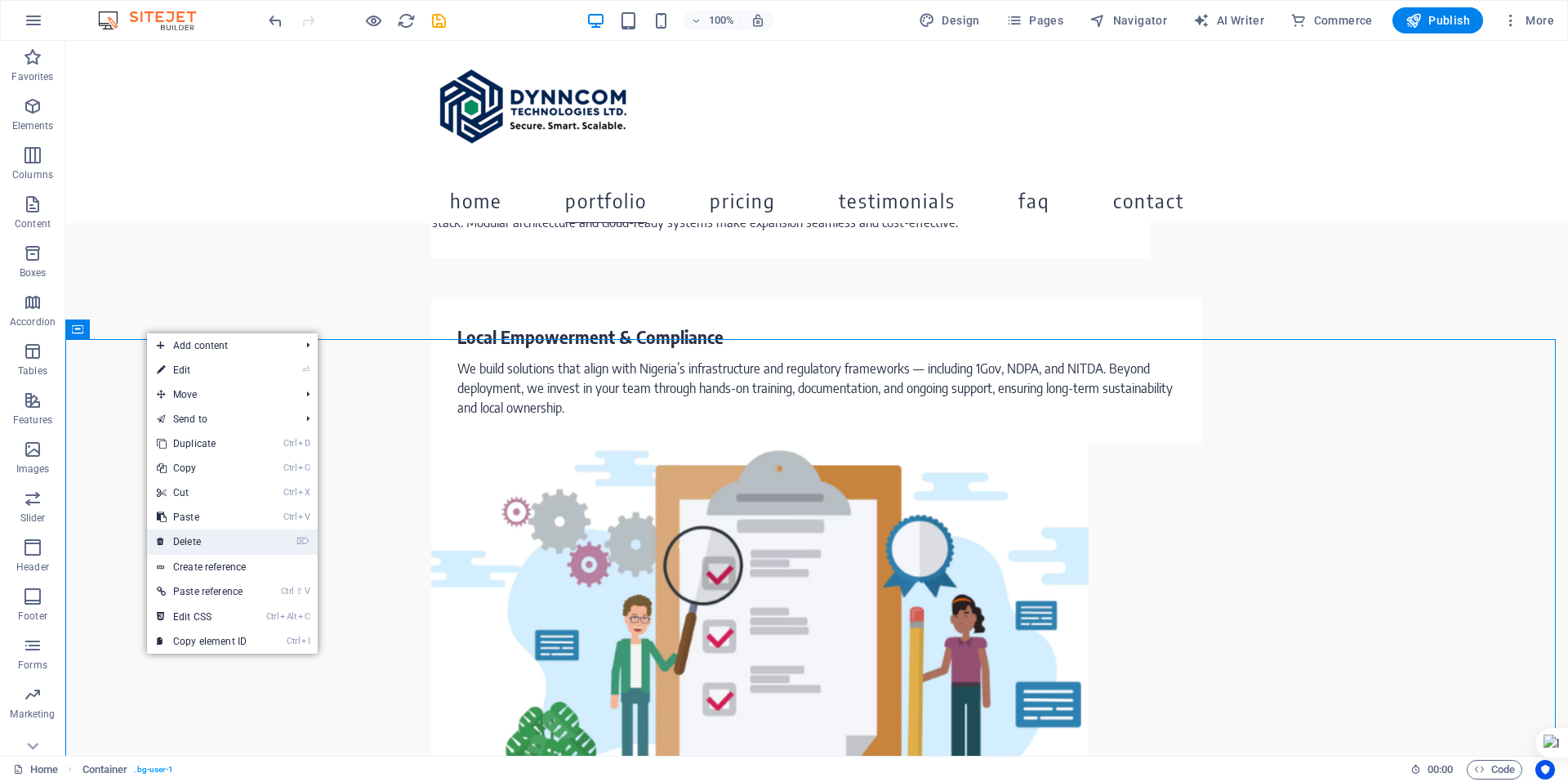
click at [217, 536] on link "⌦ Delete" at bounding box center [202, 542] width 109 height 24
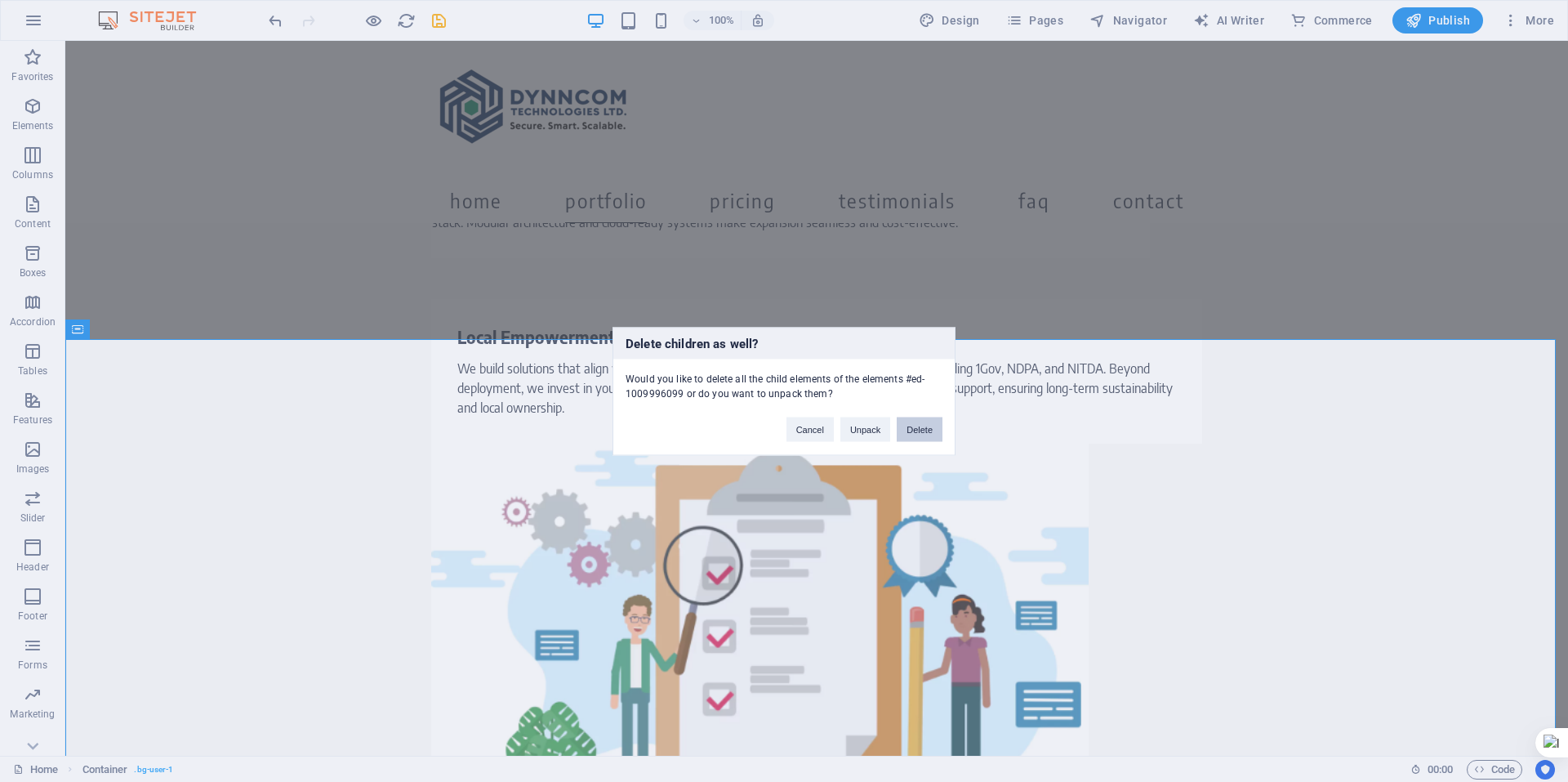
click at [923, 434] on button "Delete" at bounding box center [919, 429] width 45 height 24
